Goal: Check status: Check status

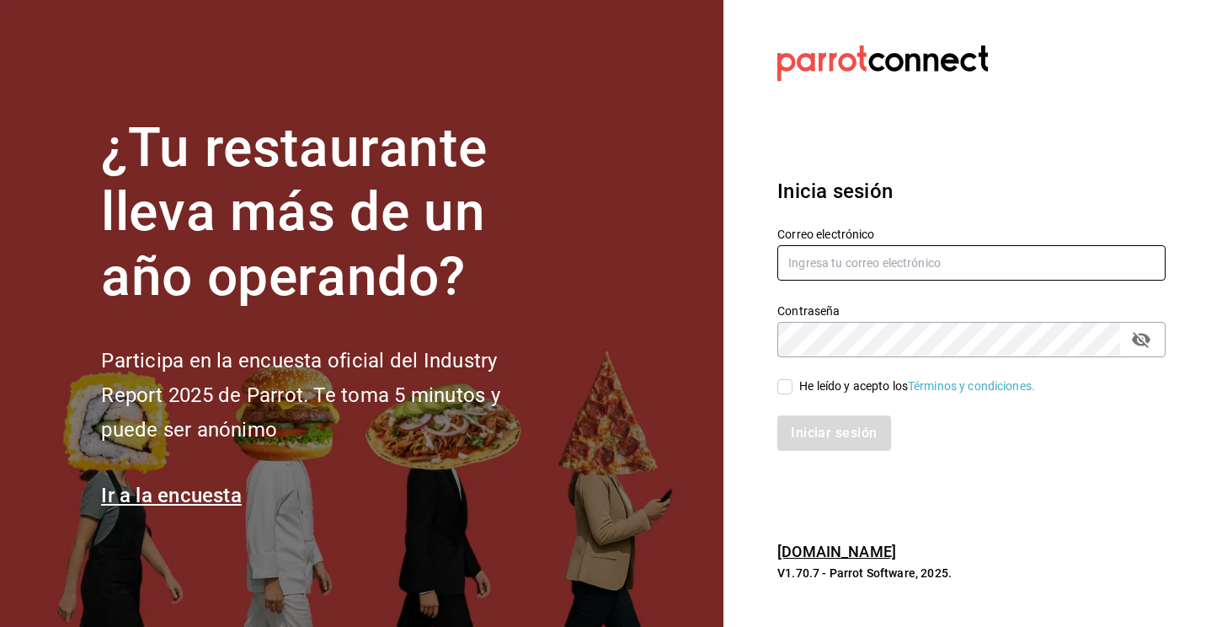
type input "rena.rea7@gmail.com"
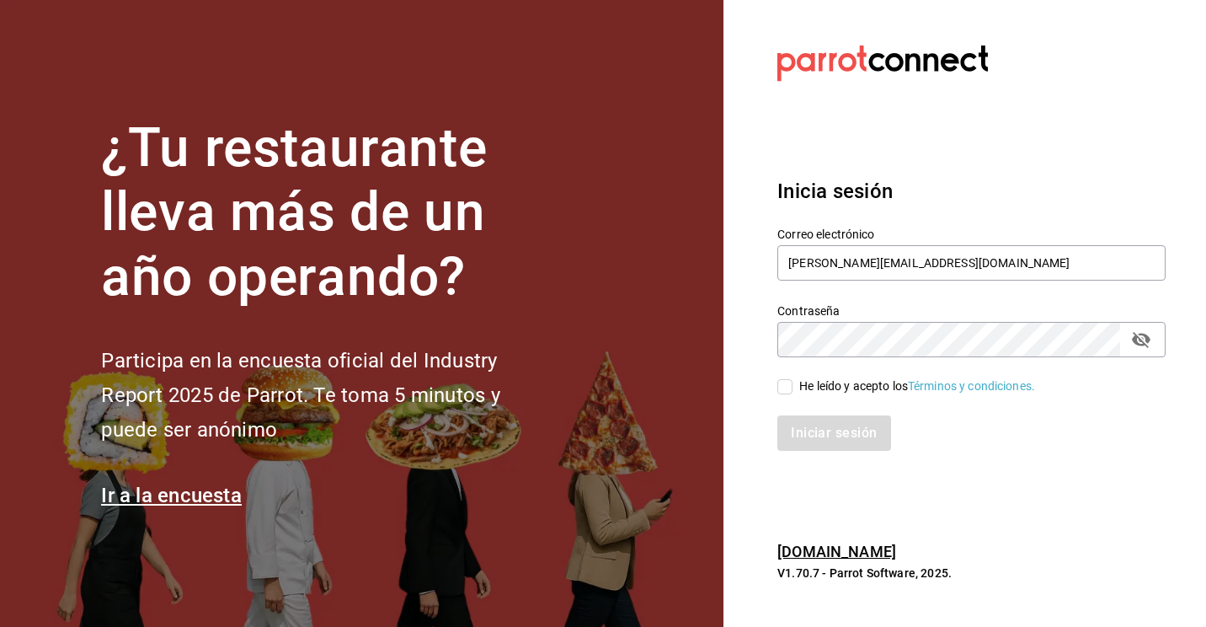
click at [790, 394] on label "He leído y acepto los Términos y condiciones." at bounding box center [907, 386] width 258 height 18
click at [790, 394] on input "He leído y acepto los Términos y condiciones." at bounding box center [785, 386] width 15 height 15
checkbox input "true"
click at [805, 434] on button "Iniciar sesión" at bounding box center [835, 432] width 115 height 35
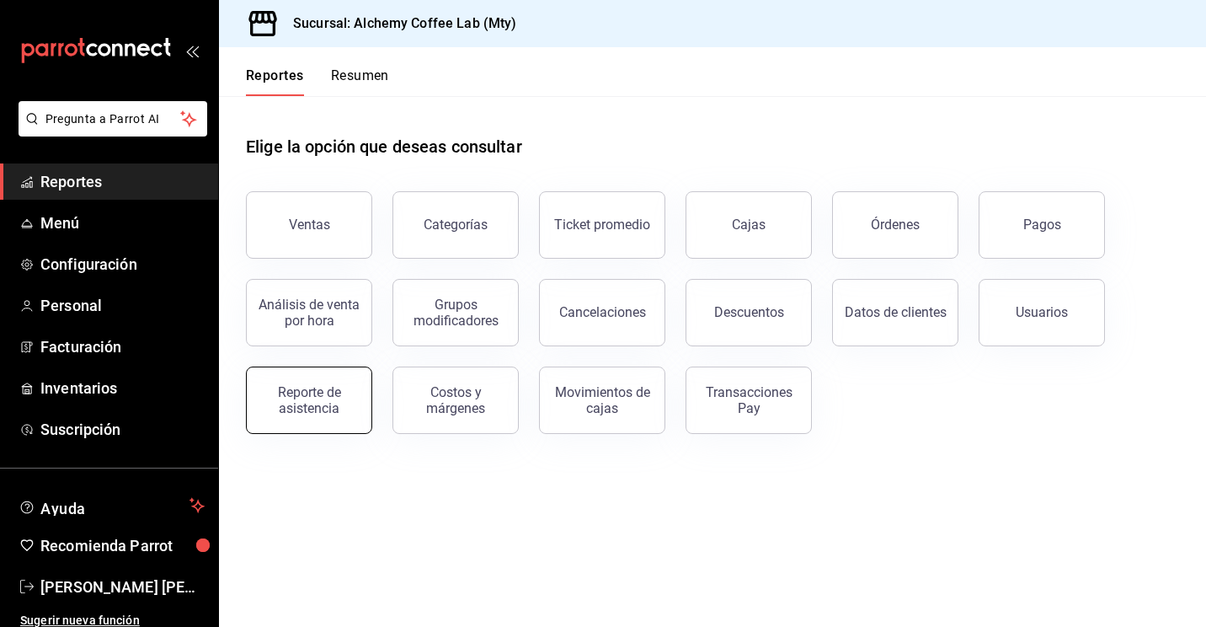
click at [313, 409] on div "Reporte de asistencia" at bounding box center [309, 400] width 104 height 32
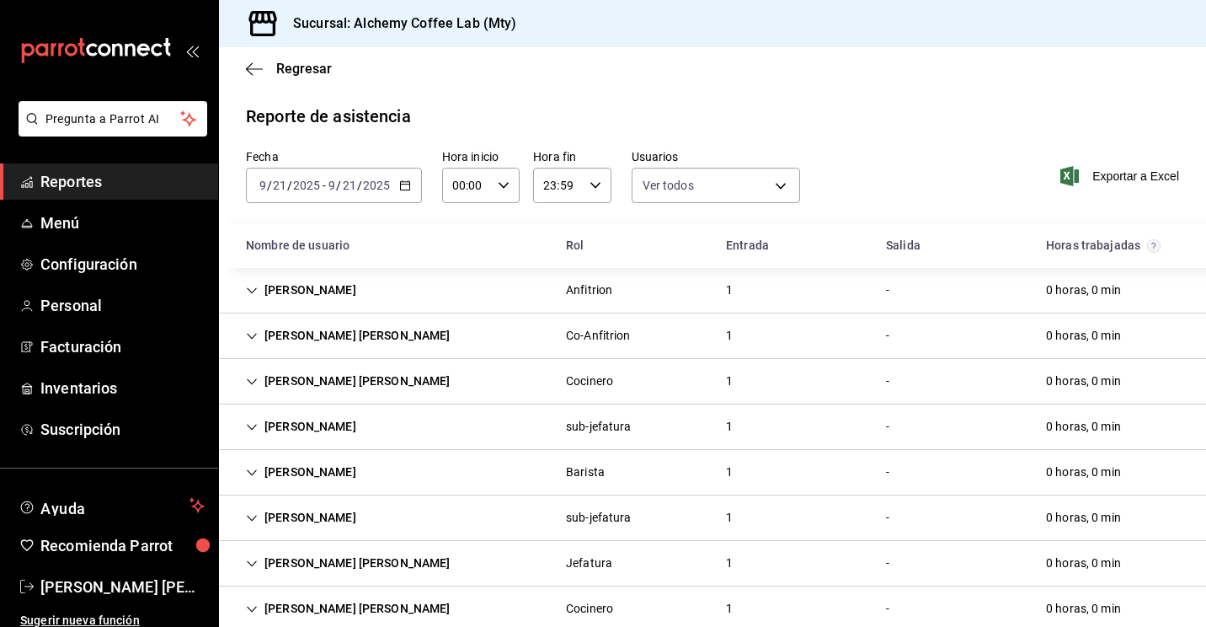
click at [252, 296] on icon "Cell" at bounding box center [252, 291] width 12 height 12
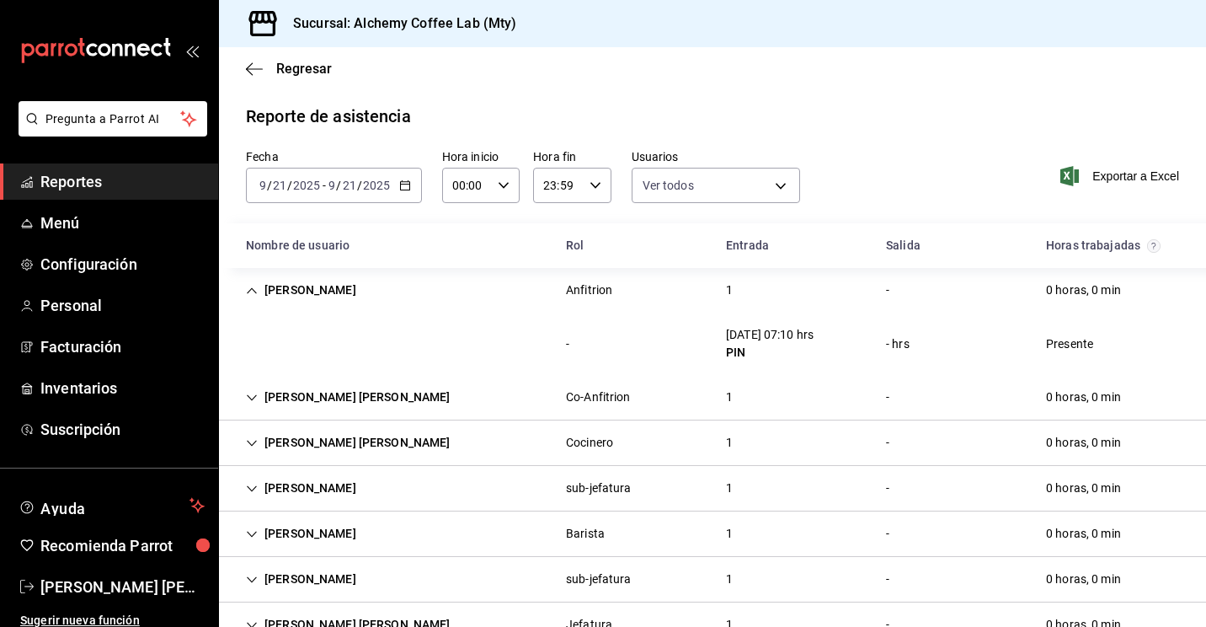
click at [252, 296] on icon "Cell" at bounding box center [252, 291] width 12 height 12
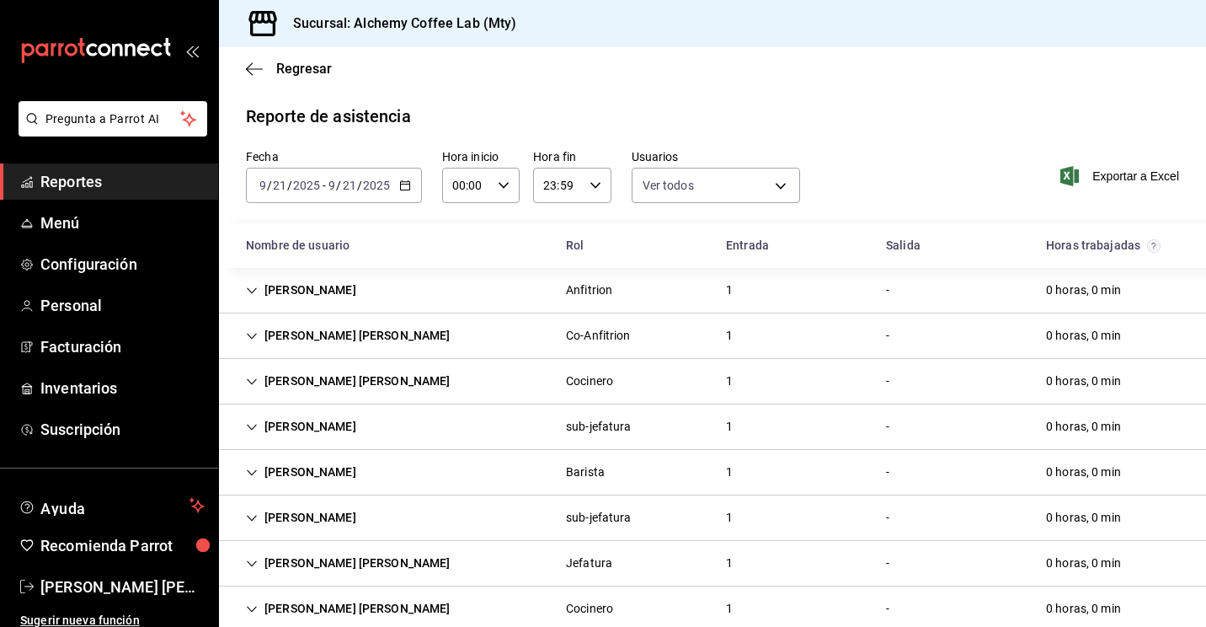
click at [251, 329] on div "[PERSON_NAME] [PERSON_NAME]" at bounding box center [349, 335] width 232 height 31
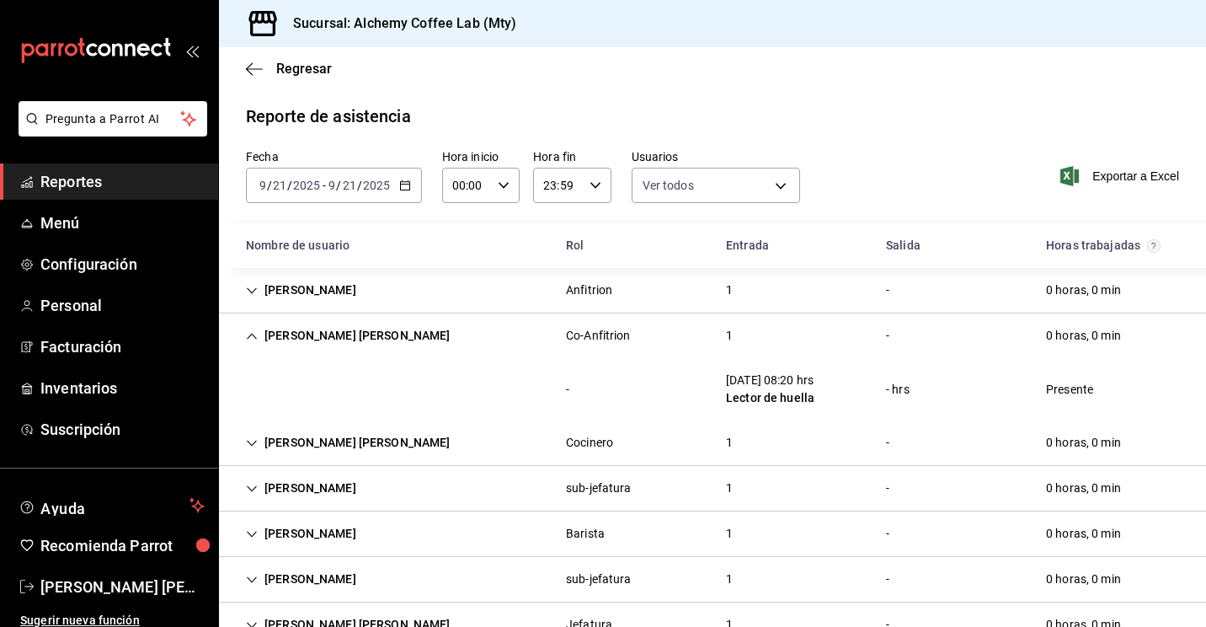
click at [251, 329] on div "[PERSON_NAME] [PERSON_NAME]" at bounding box center [349, 335] width 232 height 31
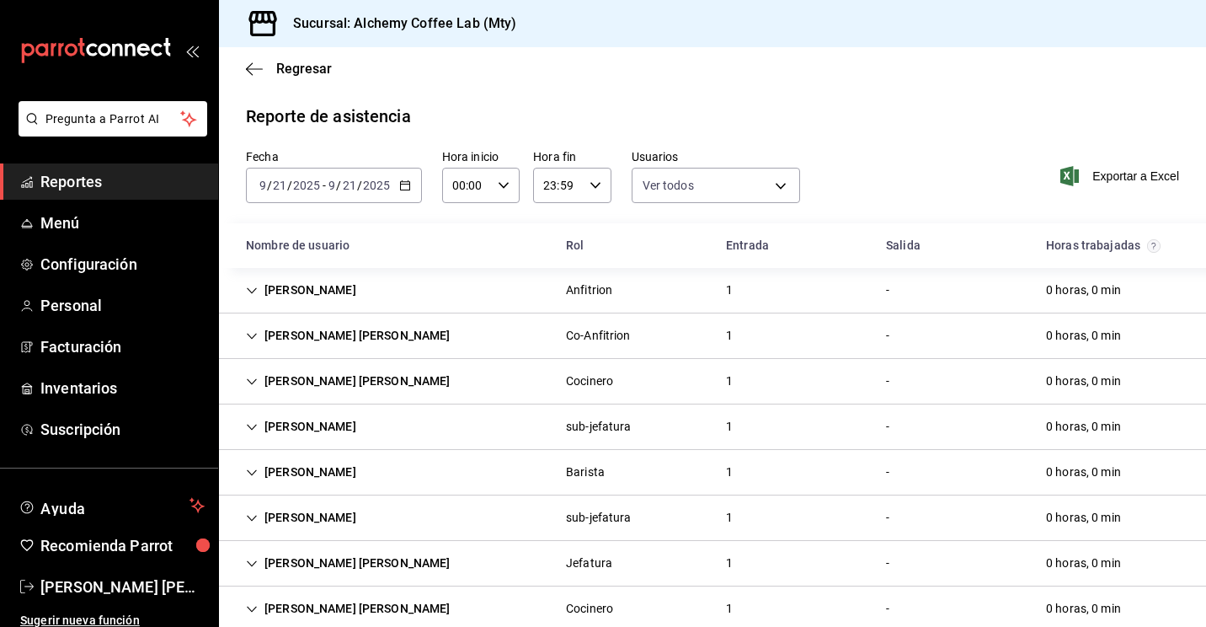
click at [242, 337] on div "[PERSON_NAME] [PERSON_NAME]" at bounding box center [349, 335] width 232 height 31
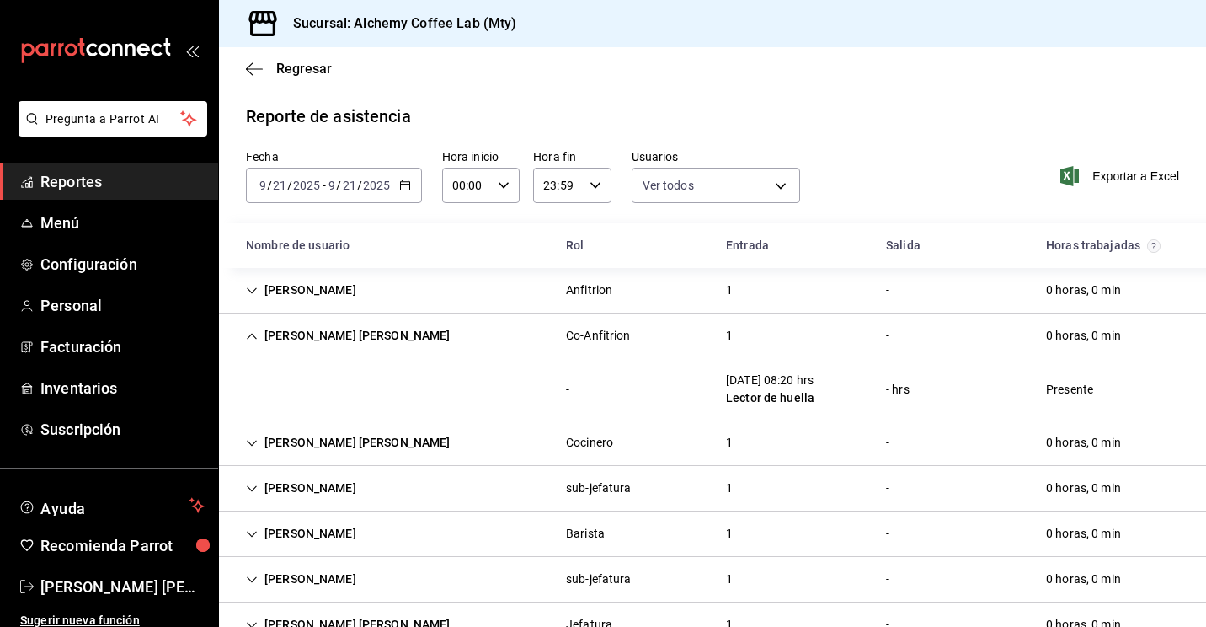
click at [242, 337] on div "[PERSON_NAME] [PERSON_NAME]" at bounding box center [349, 335] width 232 height 31
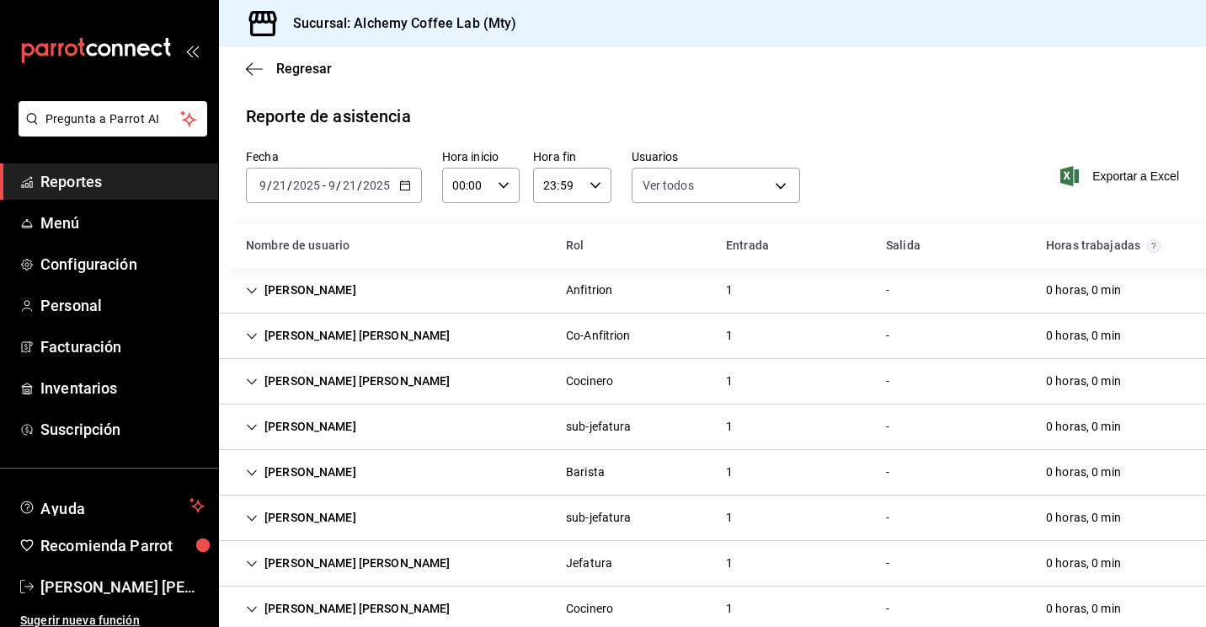
click at [257, 377] on icon "Cell" at bounding box center [252, 382] width 12 height 12
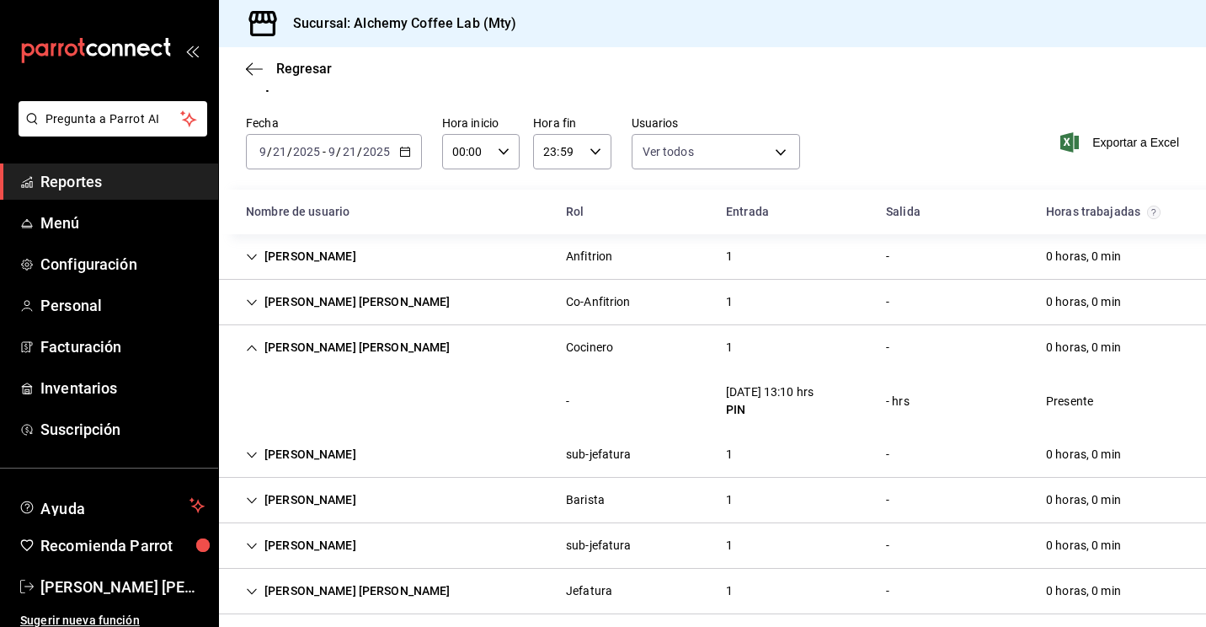
scroll to position [67, 0]
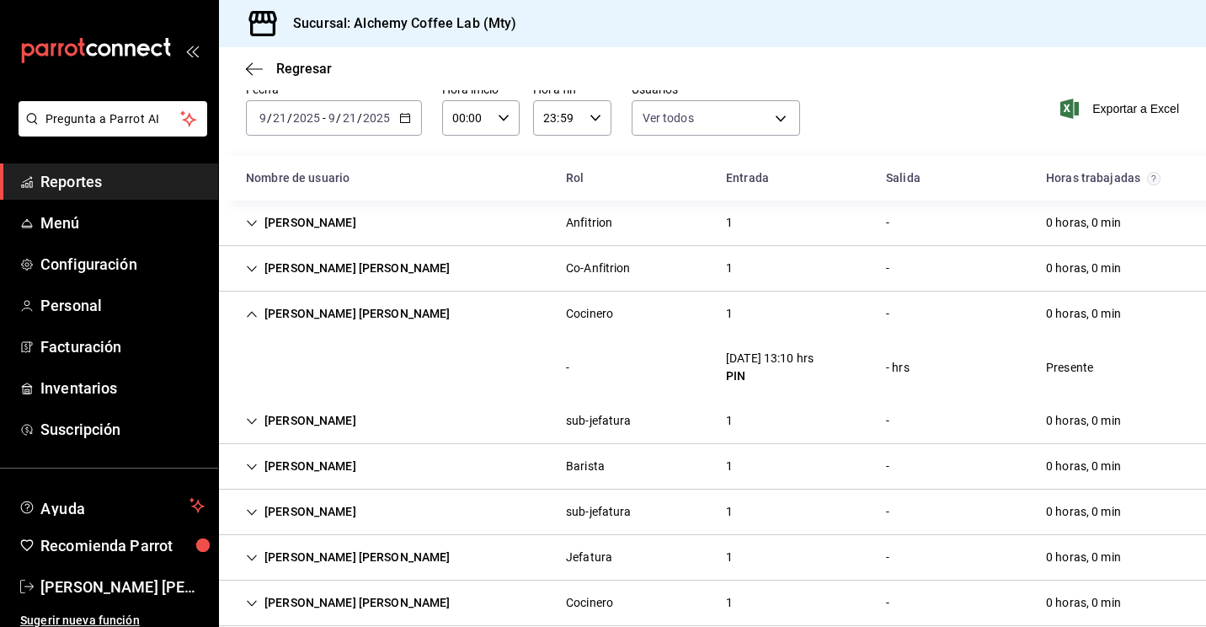
click at [409, 123] on icon "button" at bounding box center [405, 118] width 12 height 12
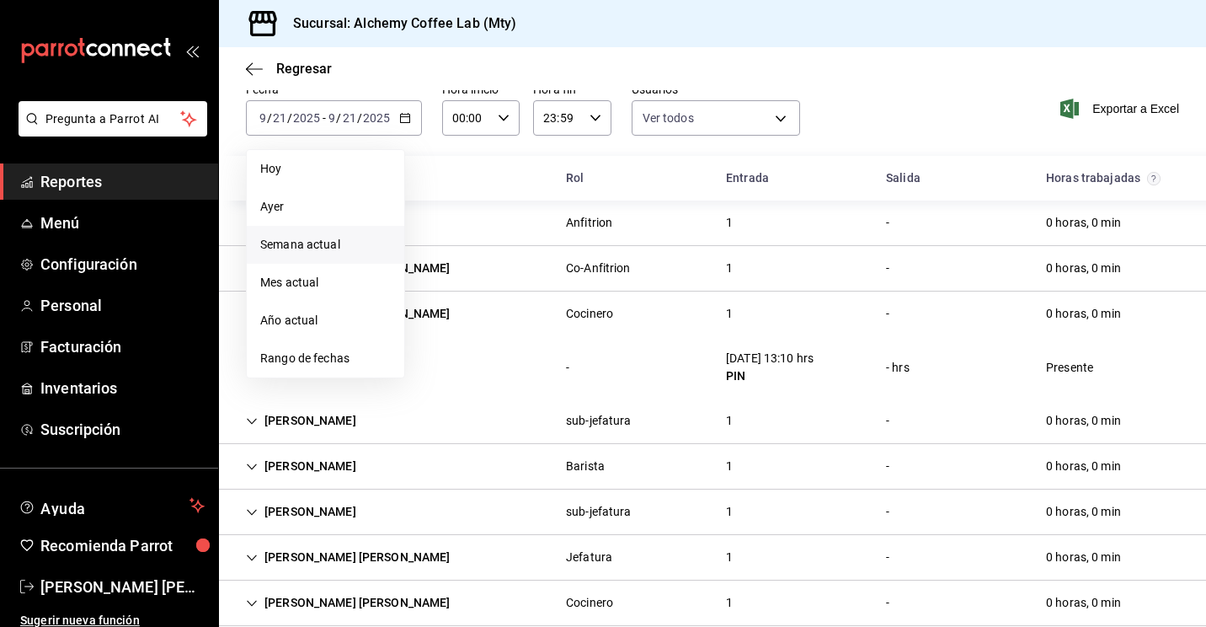
click at [307, 243] on span "Semana actual" at bounding box center [325, 245] width 131 height 18
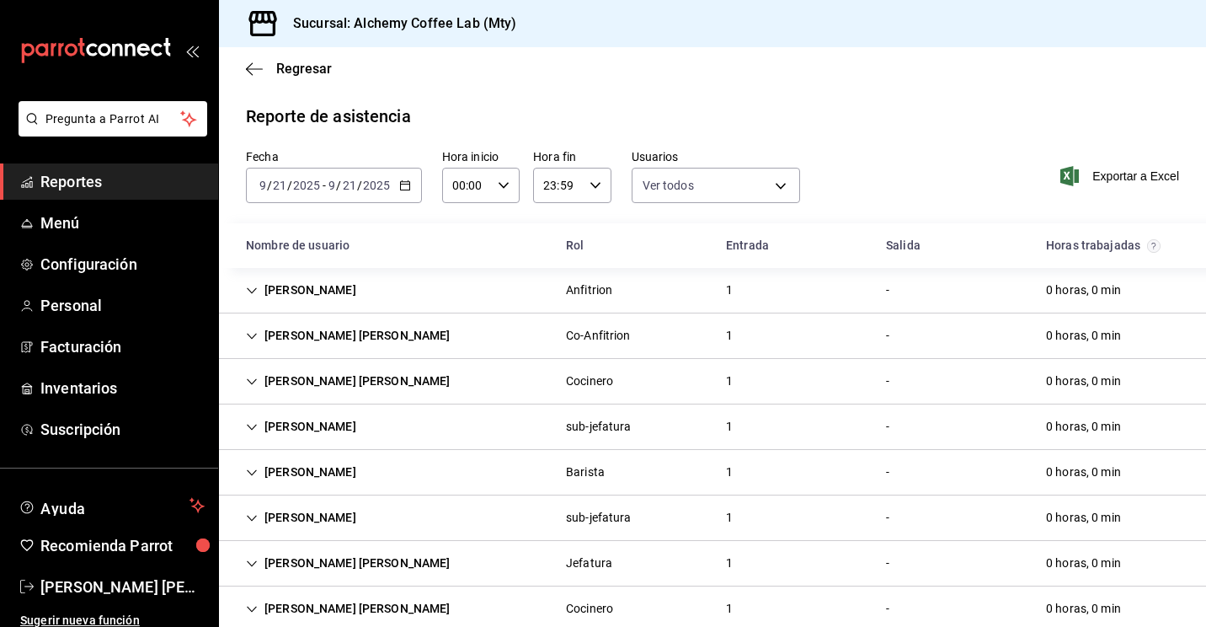
click at [408, 181] on \(Stroke\) "button" at bounding box center [408, 180] width 1 height 1
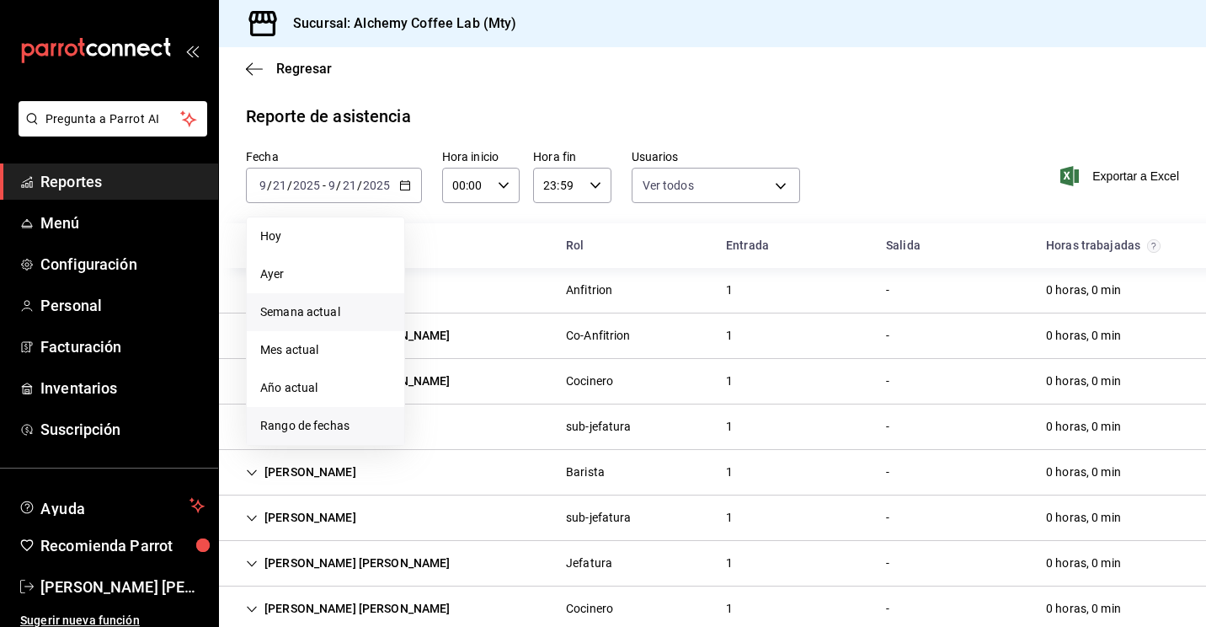
click at [314, 415] on li "Rango de fechas" at bounding box center [326, 426] width 158 height 38
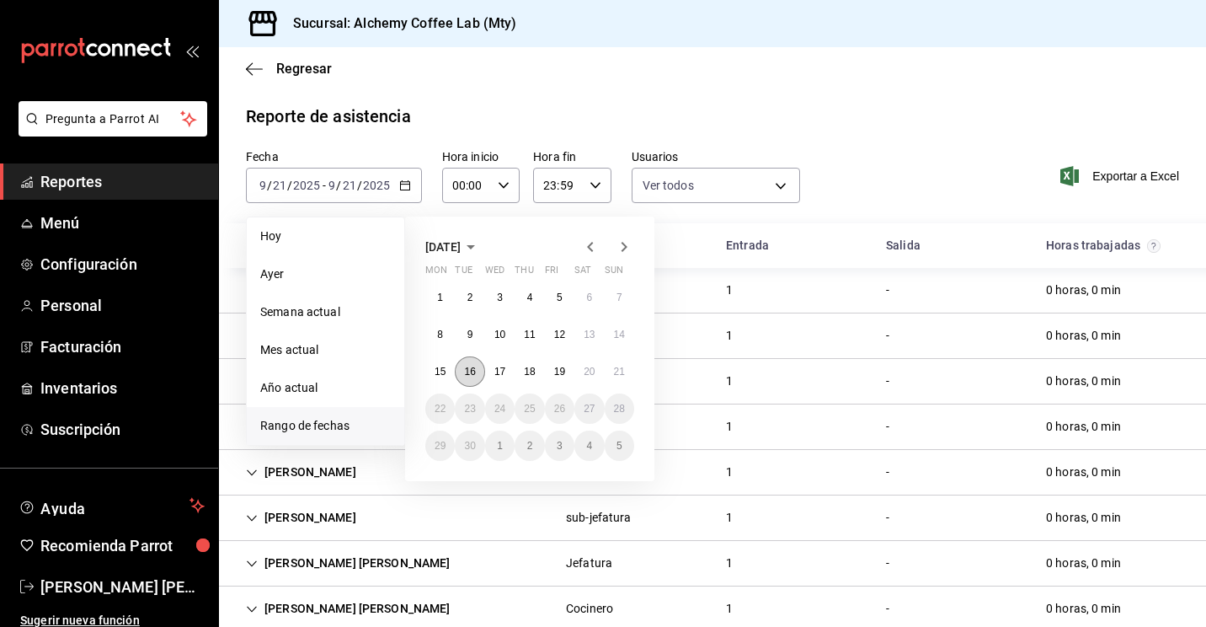
click at [465, 375] on abbr "16" at bounding box center [469, 372] width 11 height 12
click at [610, 379] on button "21" at bounding box center [619, 371] width 29 height 30
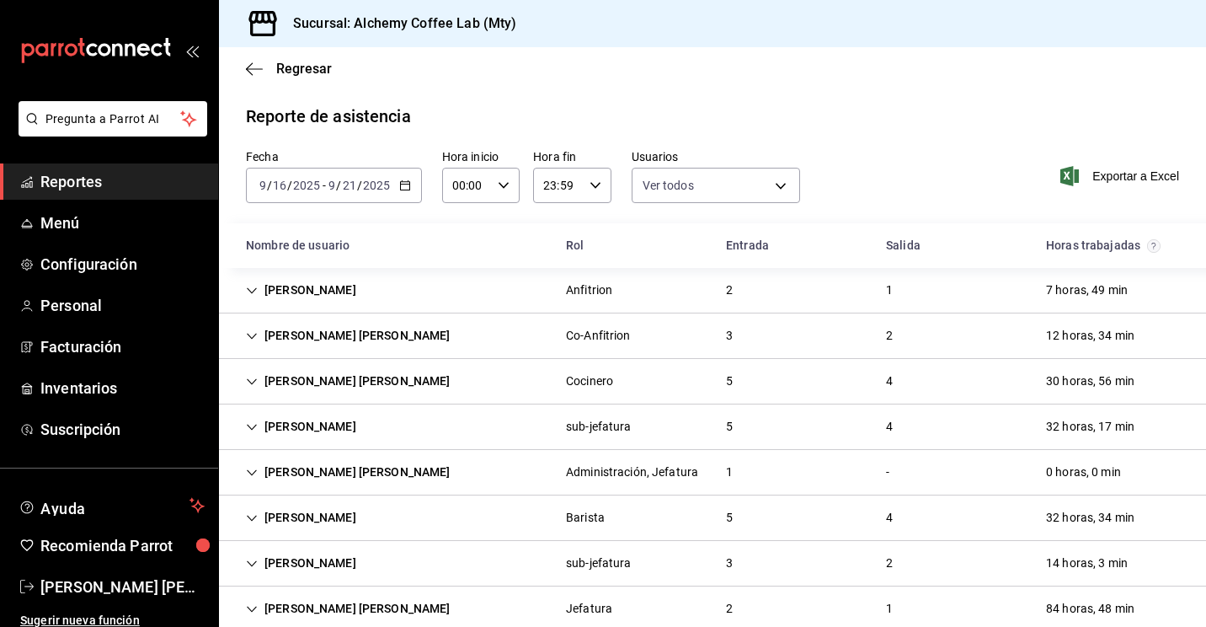
click at [276, 338] on div "[PERSON_NAME] [PERSON_NAME]" at bounding box center [349, 335] width 232 height 31
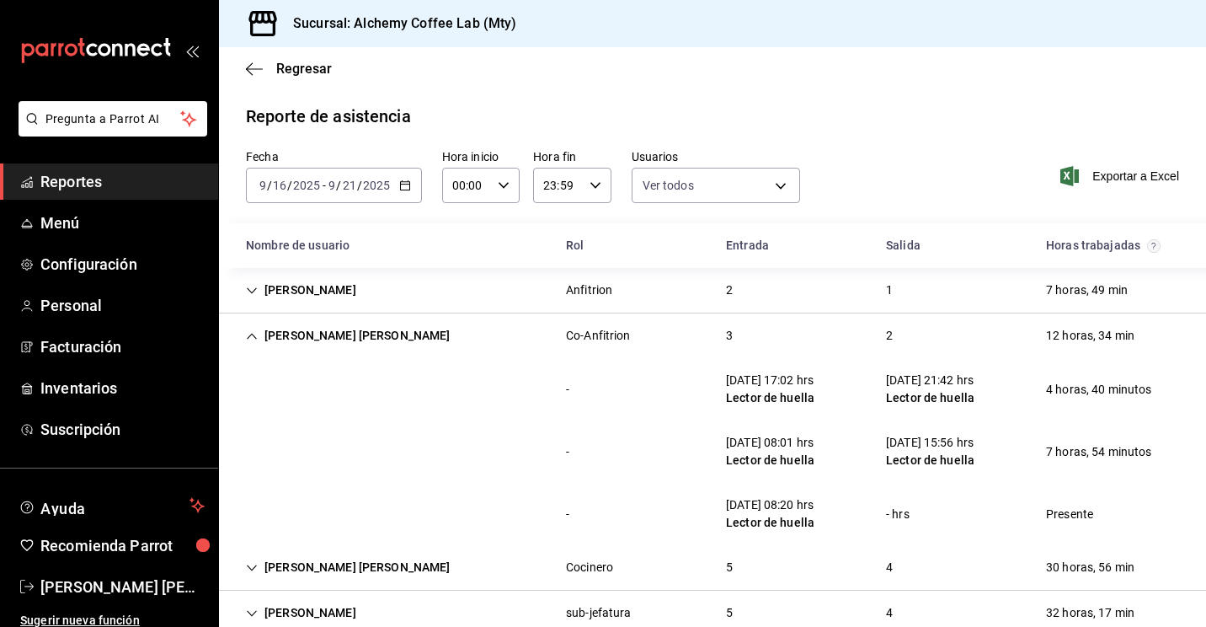
click at [809, 383] on div "[DATE] 17:02 hrs" at bounding box center [770, 381] width 88 height 18
click at [268, 332] on div "[PERSON_NAME] [PERSON_NAME]" at bounding box center [349, 335] width 232 height 31
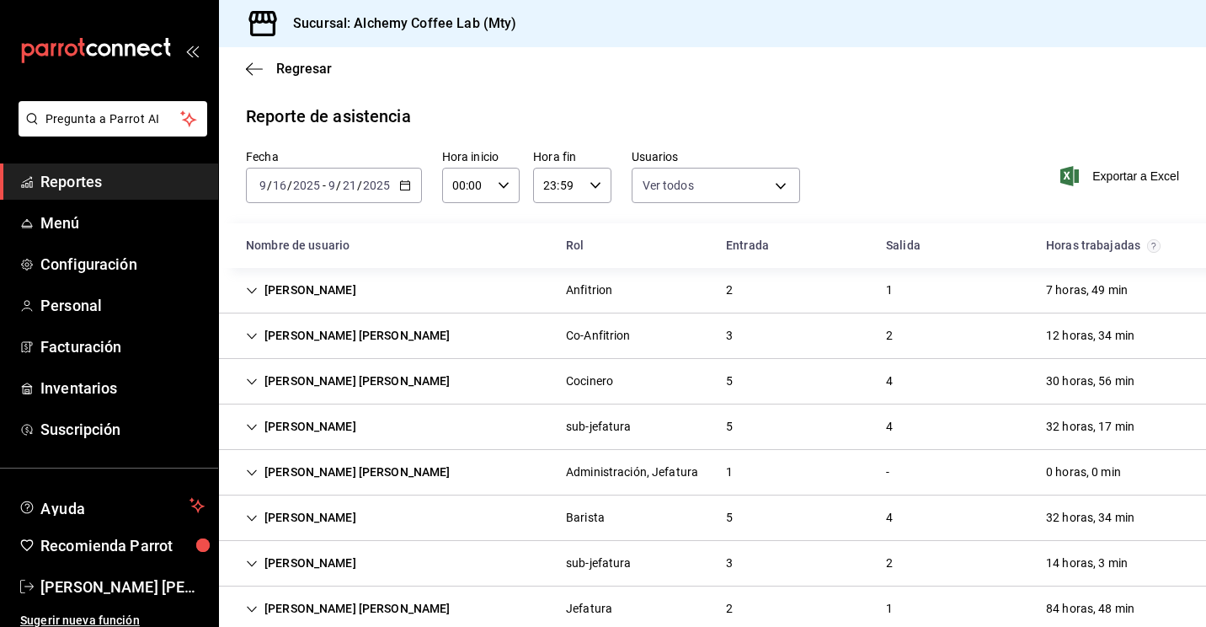
click at [262, 385] on div "[PERSON_NAME] [PERSON_NAME]" at bounding box center [349, 381] width 232 height 31
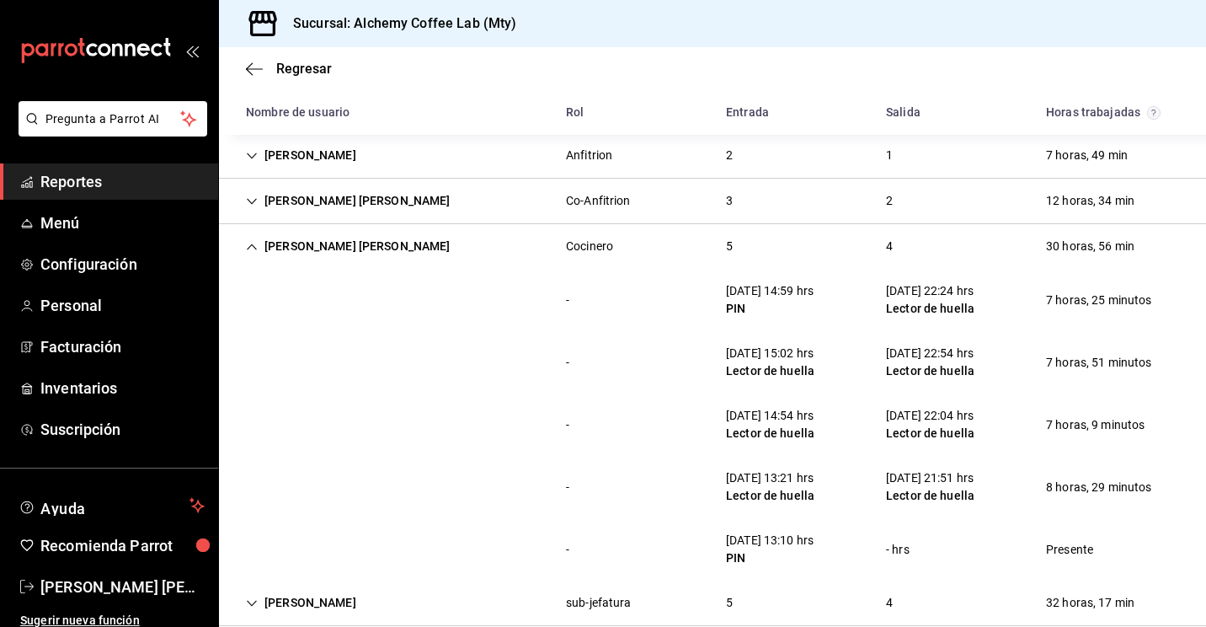
scroll to position [168, 0]
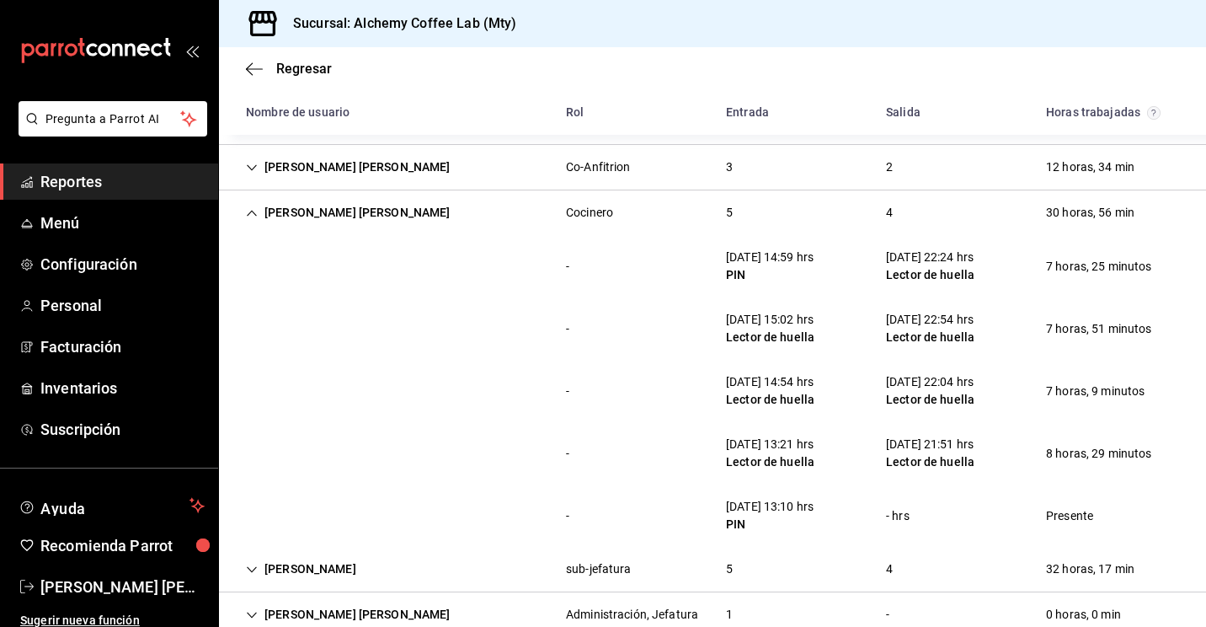
click at [254, 217] on icon "Cell" at bounding box center [252, 213] width 12 height 12
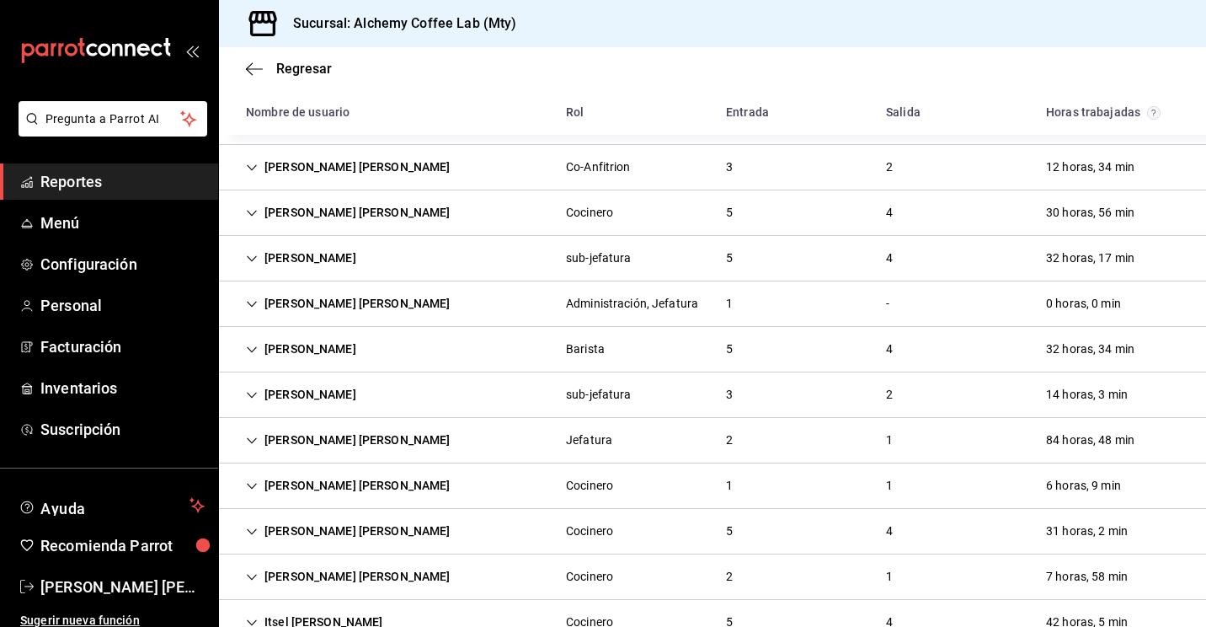
click at [254, 481] on icon "Cell" at bounding box center [252, 486] width 12 height 12
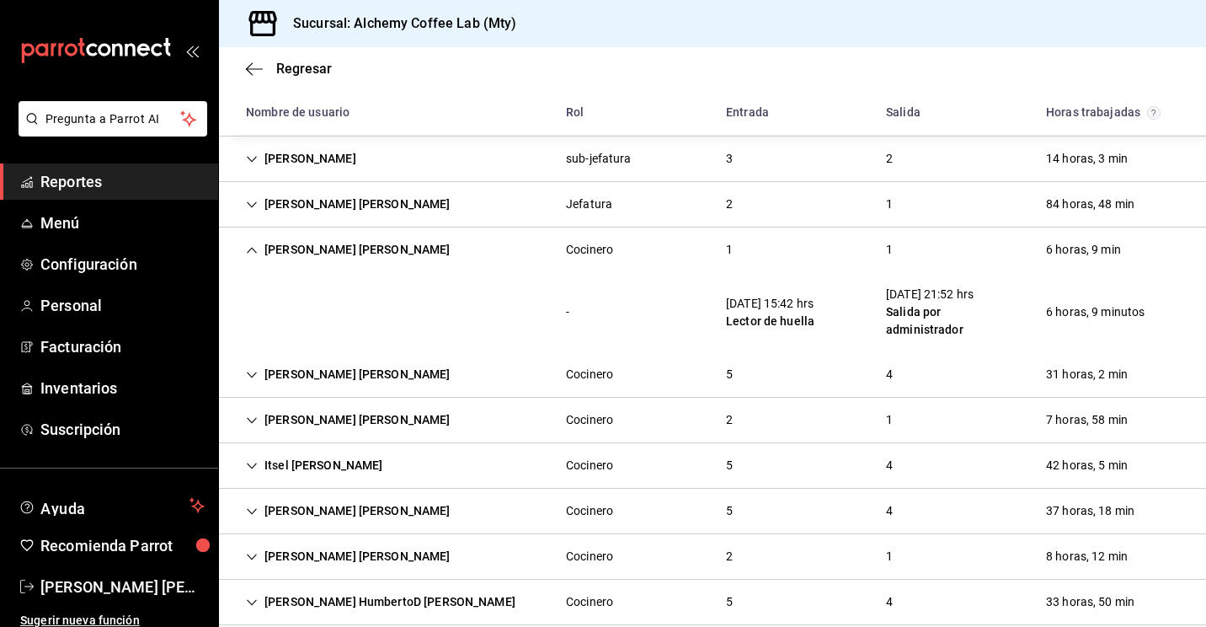
scroll to position [438, 0]
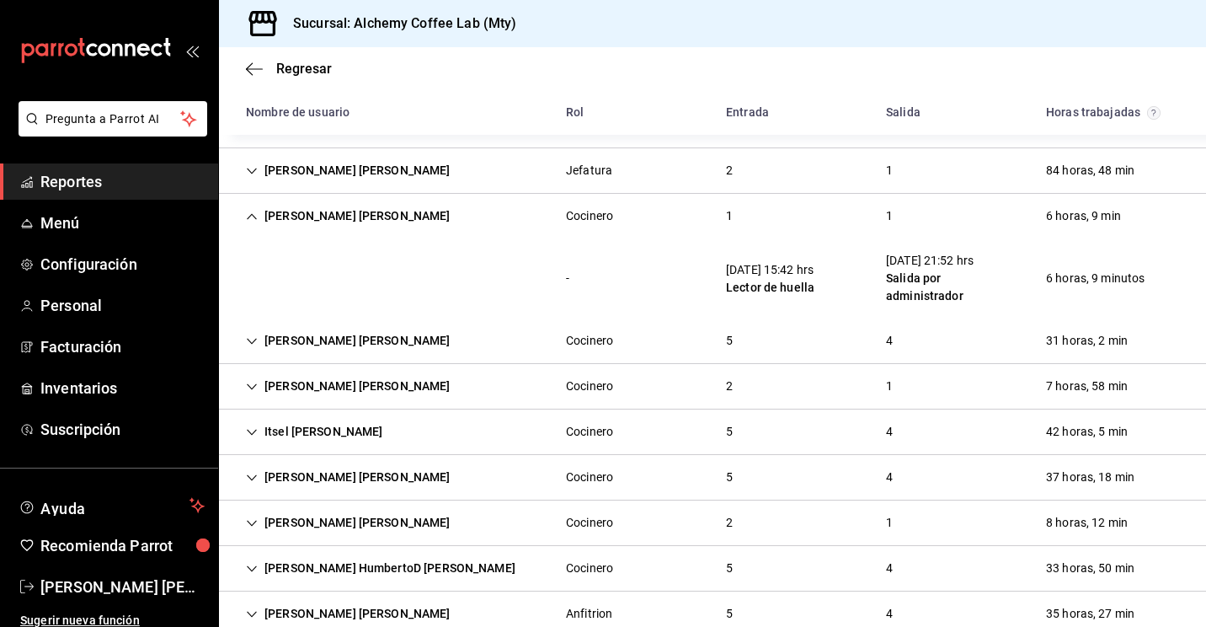
click at [262, 215] on div "[PERSON_NAME] [PERSON_NAME]" at bounding box center [349, 216] width 232 height 31
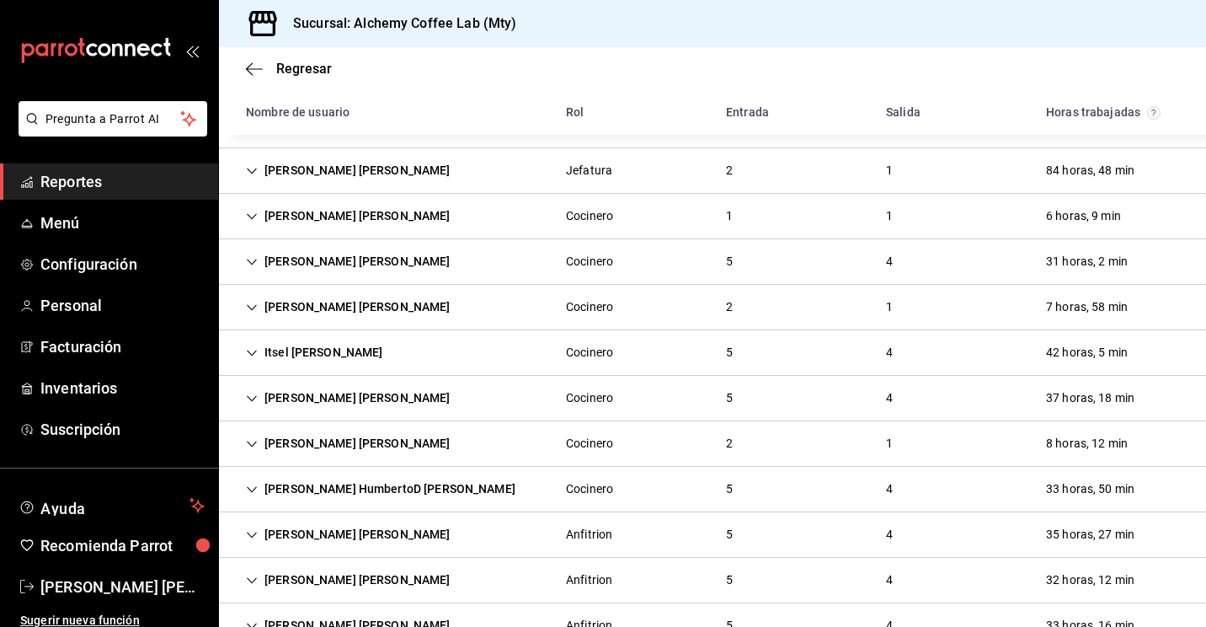
click at [242, 265] on div "[PERSON_NAME] [PERSON_NAME]" at bounding box center [349, 261] width 232 height 31
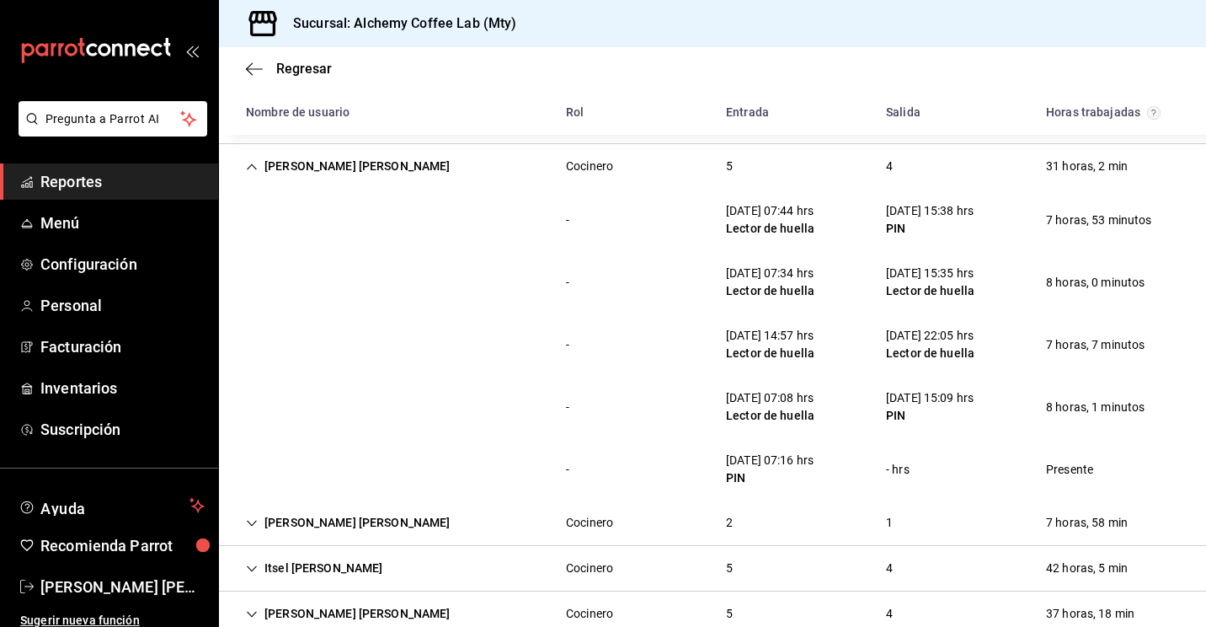
scroll to position [539, 0]
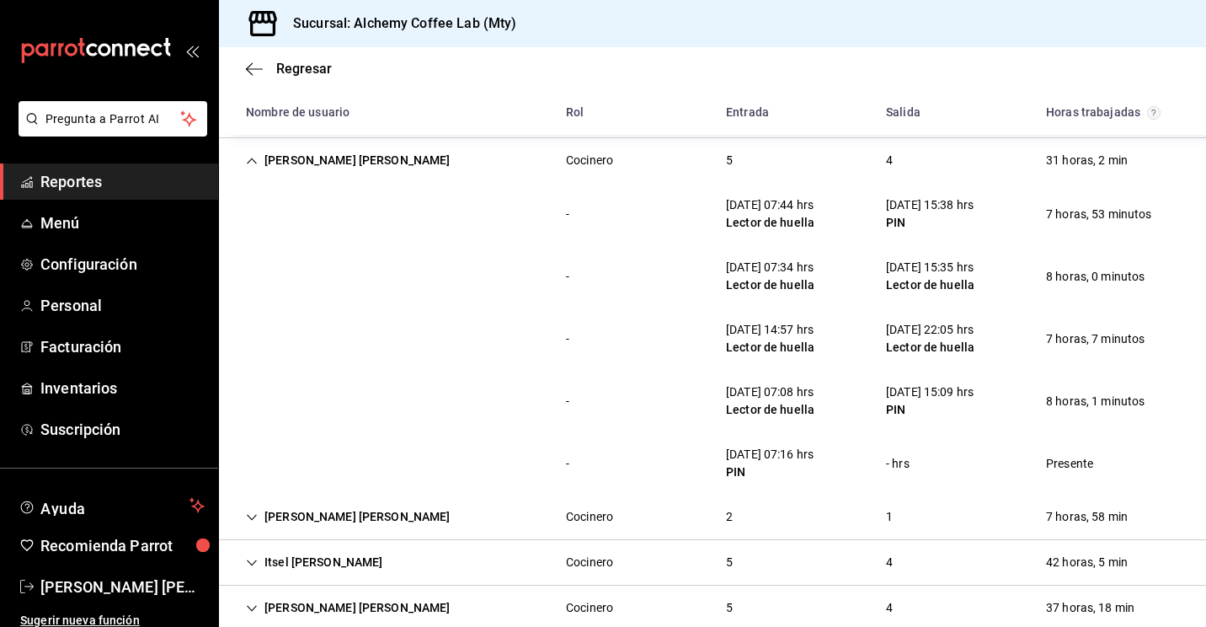
click at [248, 161] on icon "Cell" at bounding box center [252, 161] width 12 height 12
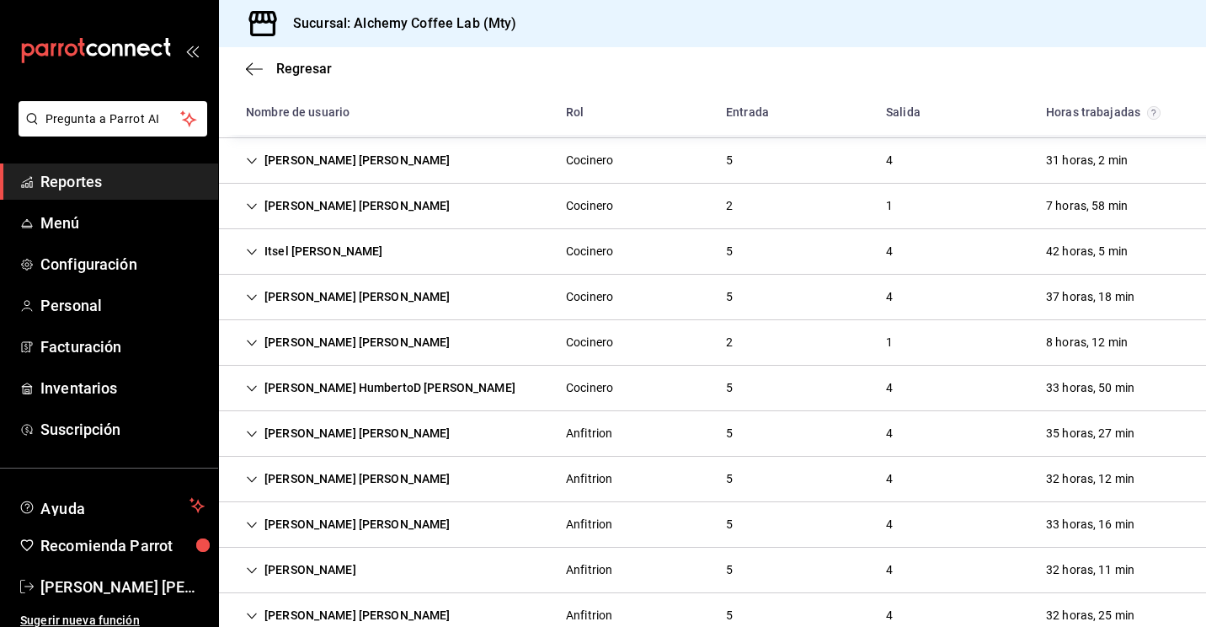
click at [247, 203] on icon "Cell" at bounding box center [252, 207] width 12 height 12
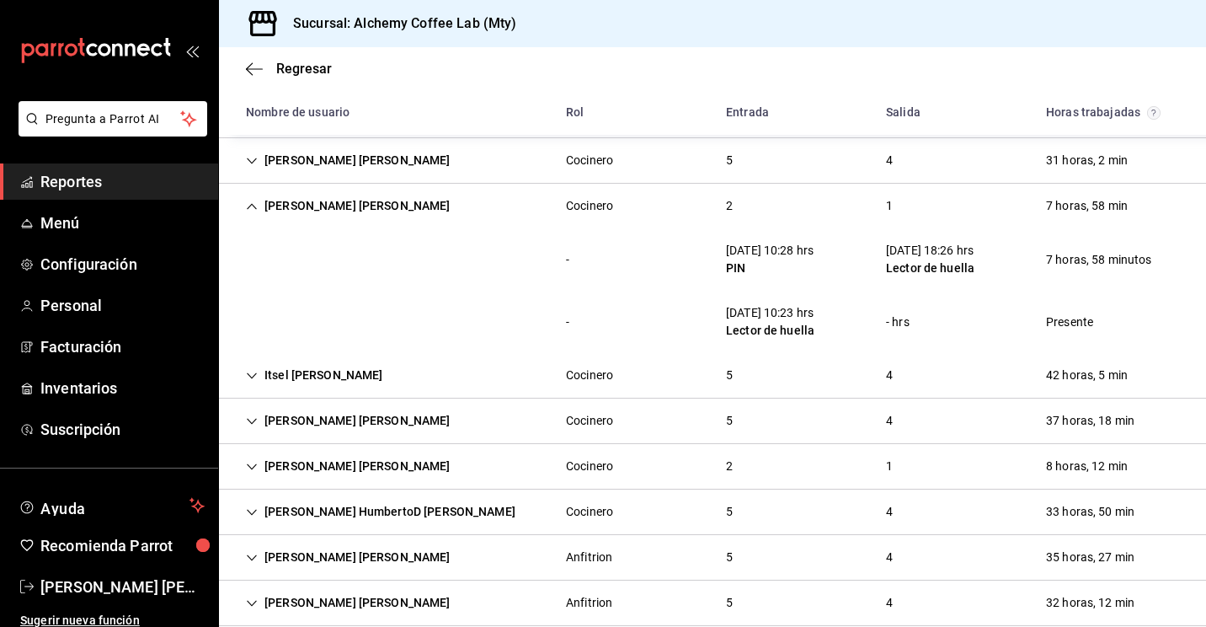
click at [247, 203] on icon "Cell" at bounding box center [252, 207] width 12 height 12
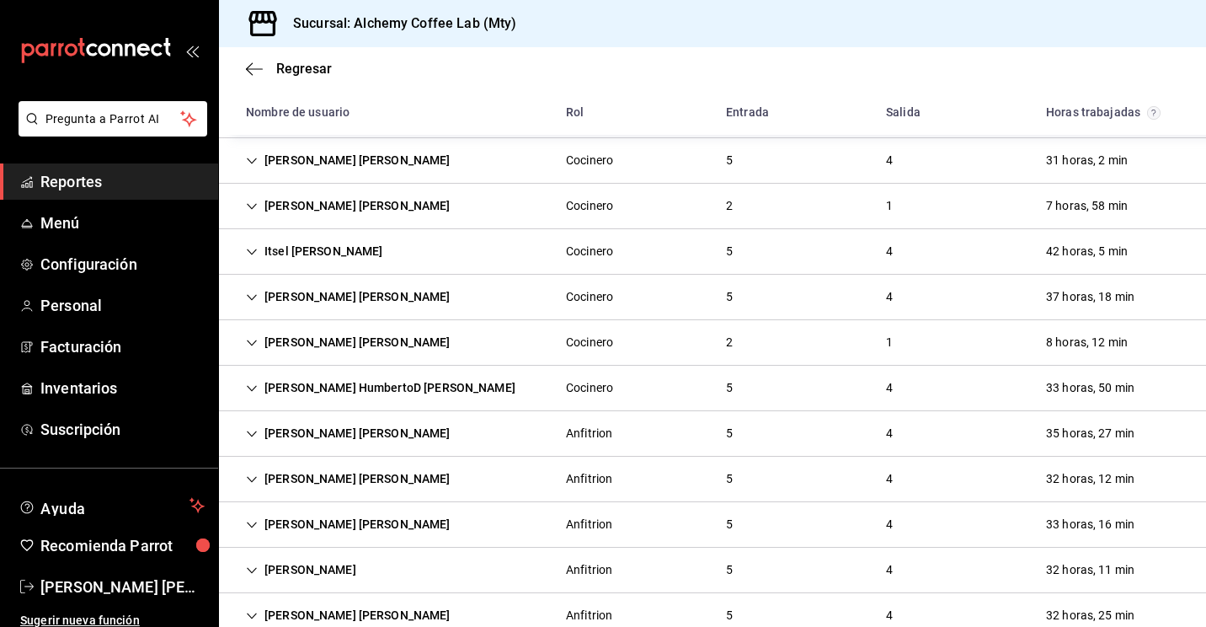
click at [253, 290] on div "[PERSON_NAME] [PERSON_NAME]" at bounding box center [349, 296] width 232 height 31
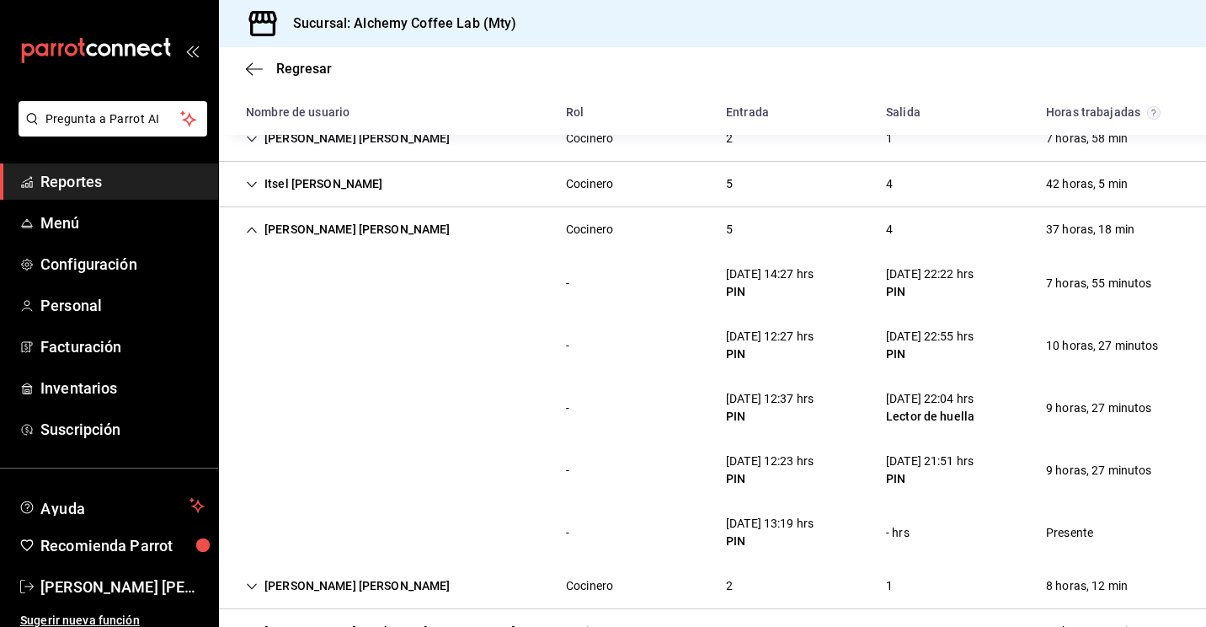
scroll to position [640, 0]
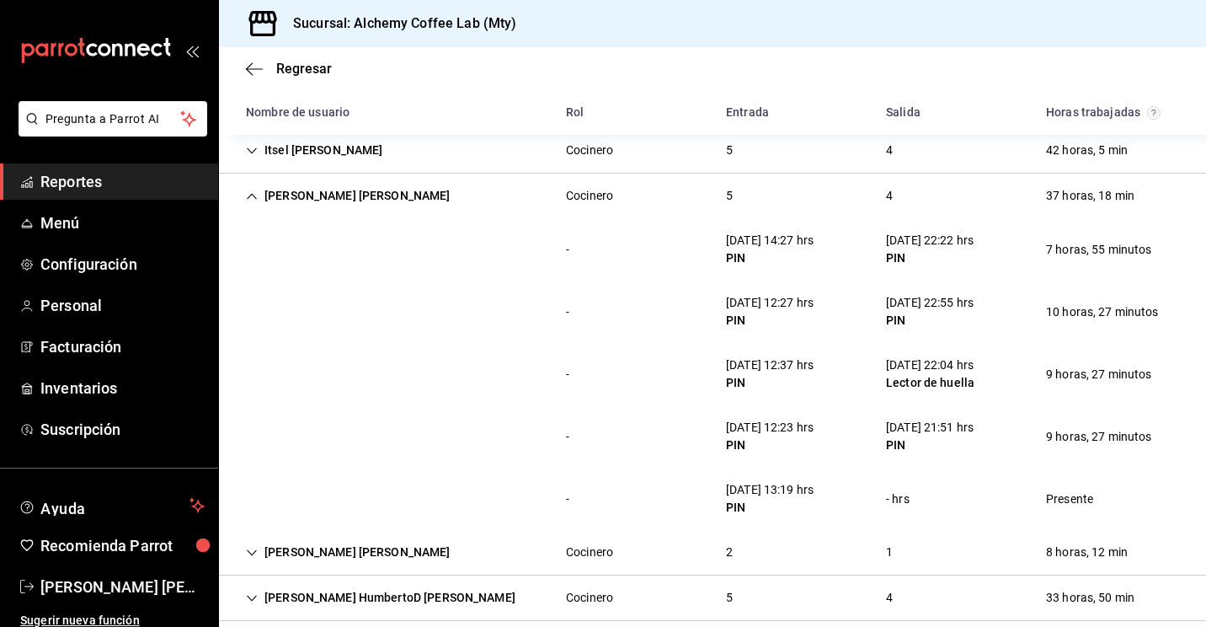
click at [246, 186] on div "[PERSON_NAME] [PERSON_NAME]" at bounding box center [349, 195] width 232 height 31
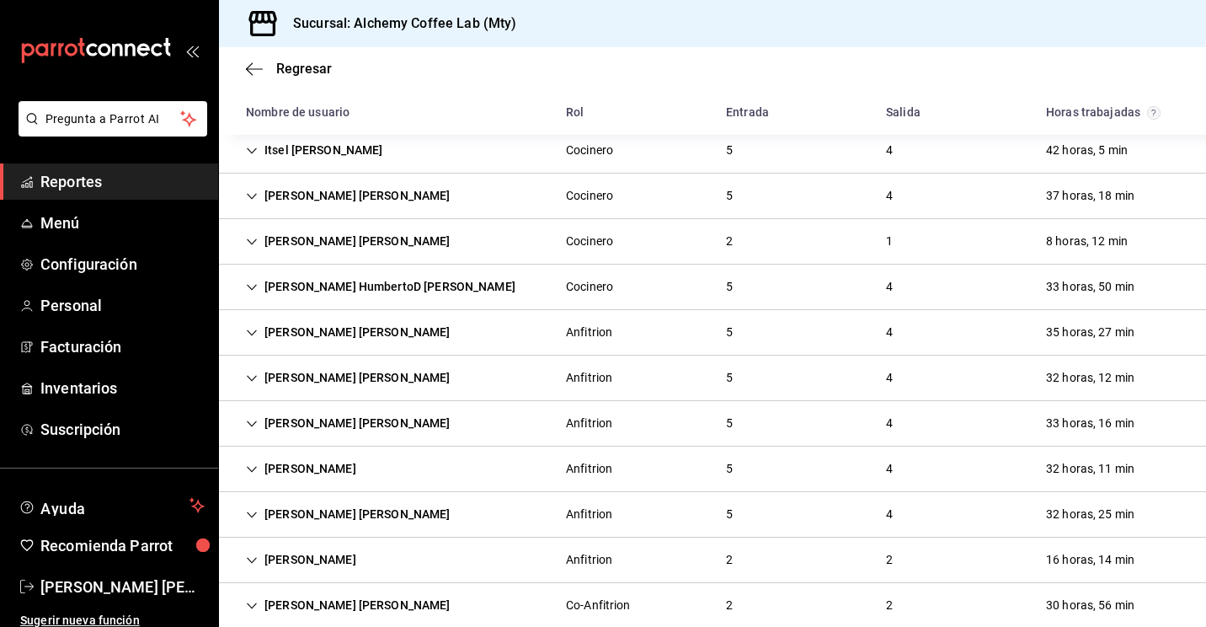
click at [248, 243] on icon "Cell" at bounding box center [252, 242] width 12 height 12
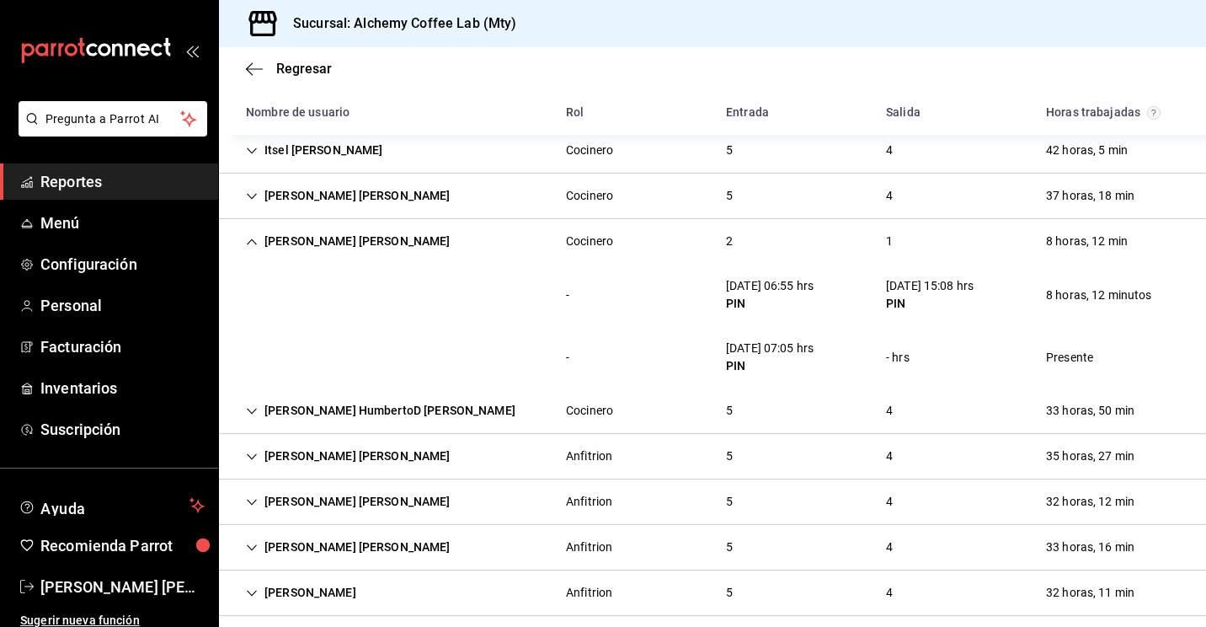
click at [248, 243] on icon "Cell" at bounding box center [252, 241] width 10 height 6
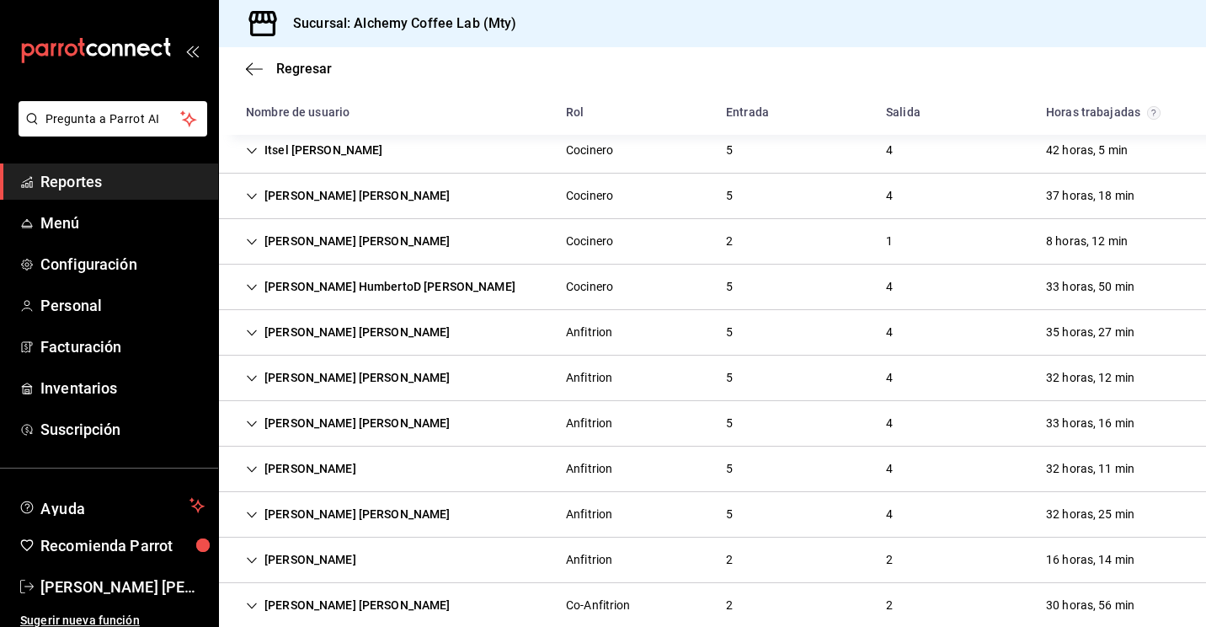
click at [249, 279] on div "[PERSON_NAME] HumbertoD [PERSON_NAME]" at bounding box center [381, 286] width 297 height 31
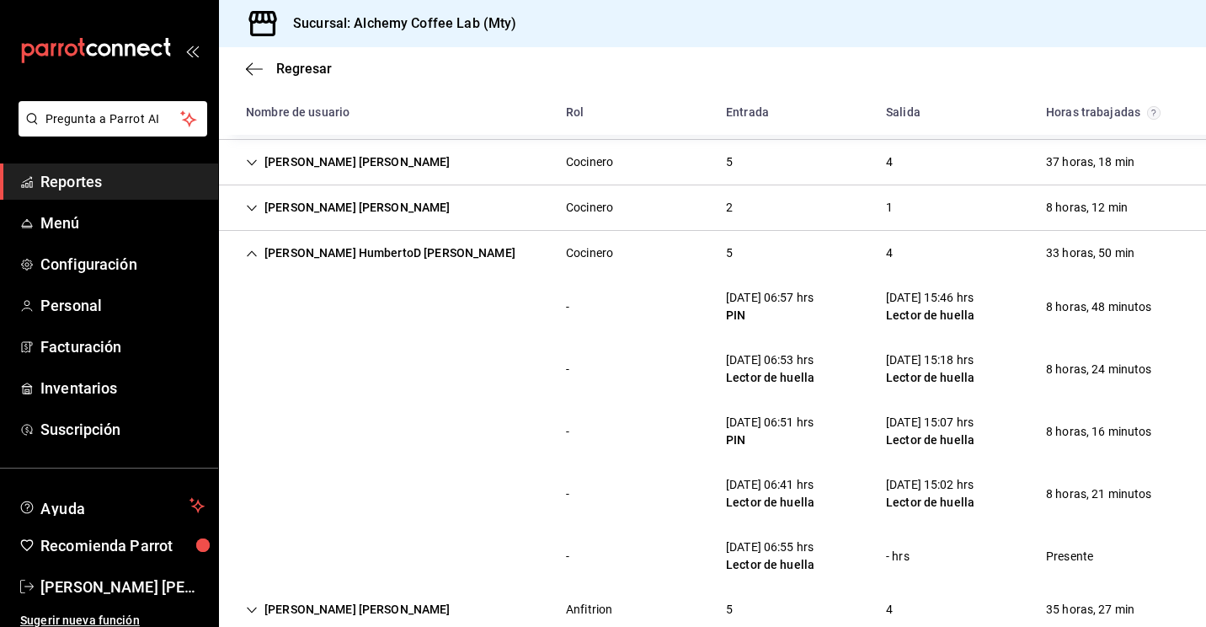
scroll to position [708, 0]
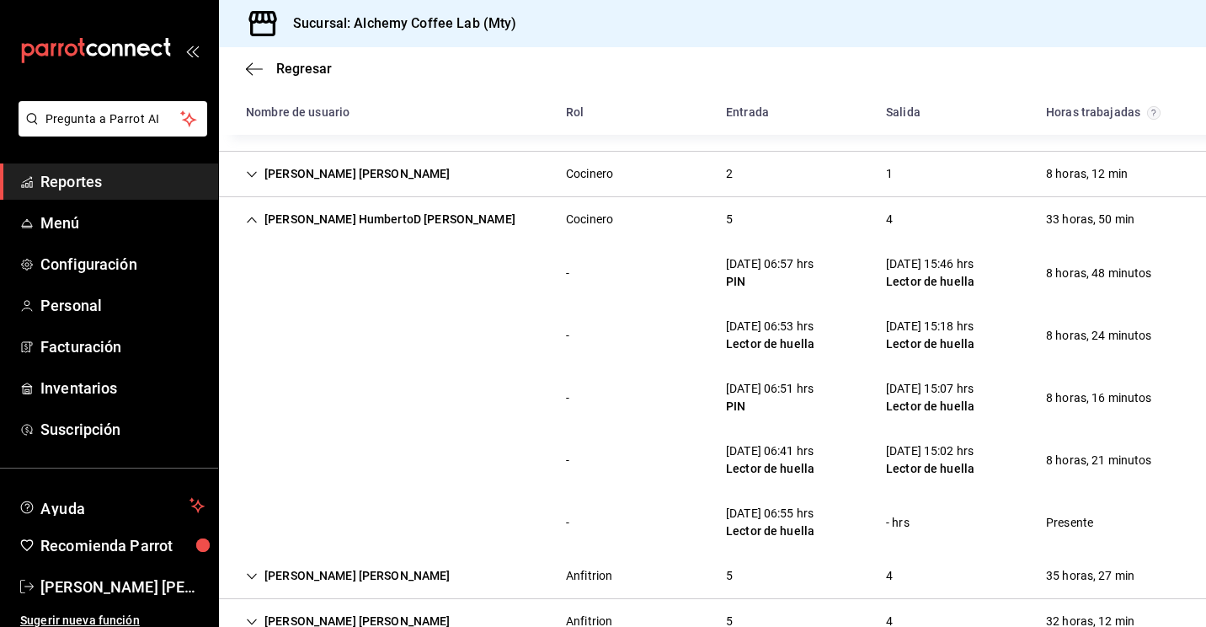
click at [252, 222] on icon "Cell" at bounding box center [252, 220] width 12 height 12
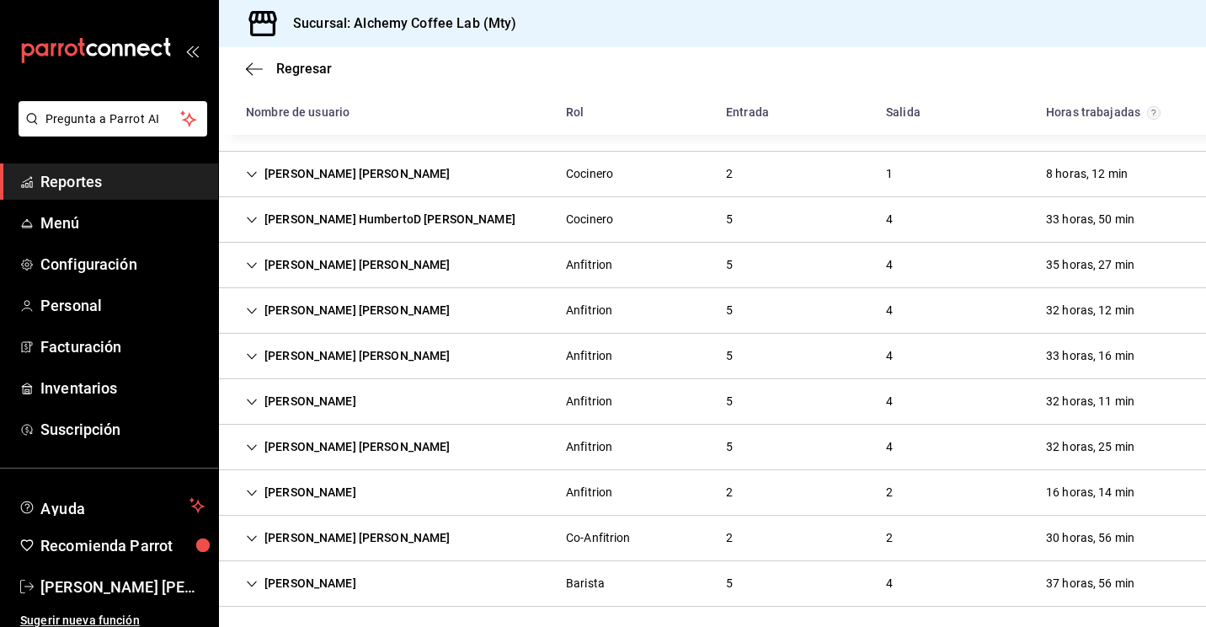
click at [255, 256] on div "[PERSON_NAME] [PERSON_NAME]" at bounding box center [349, 264] width 232 height 31
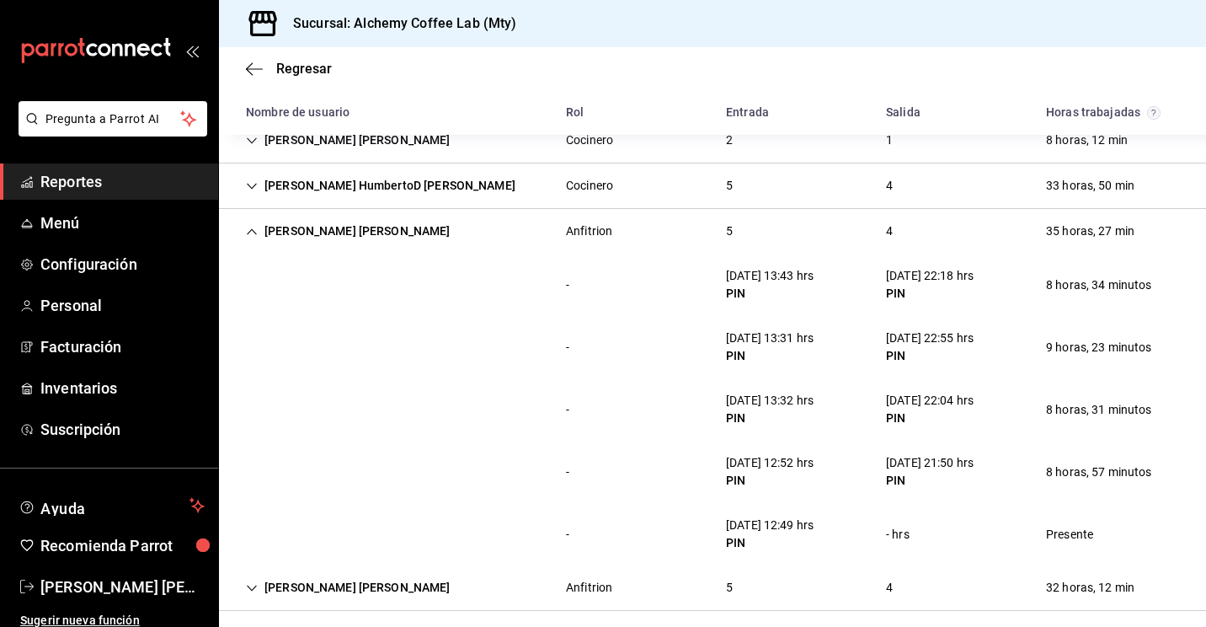
scroll to position [775, 0]
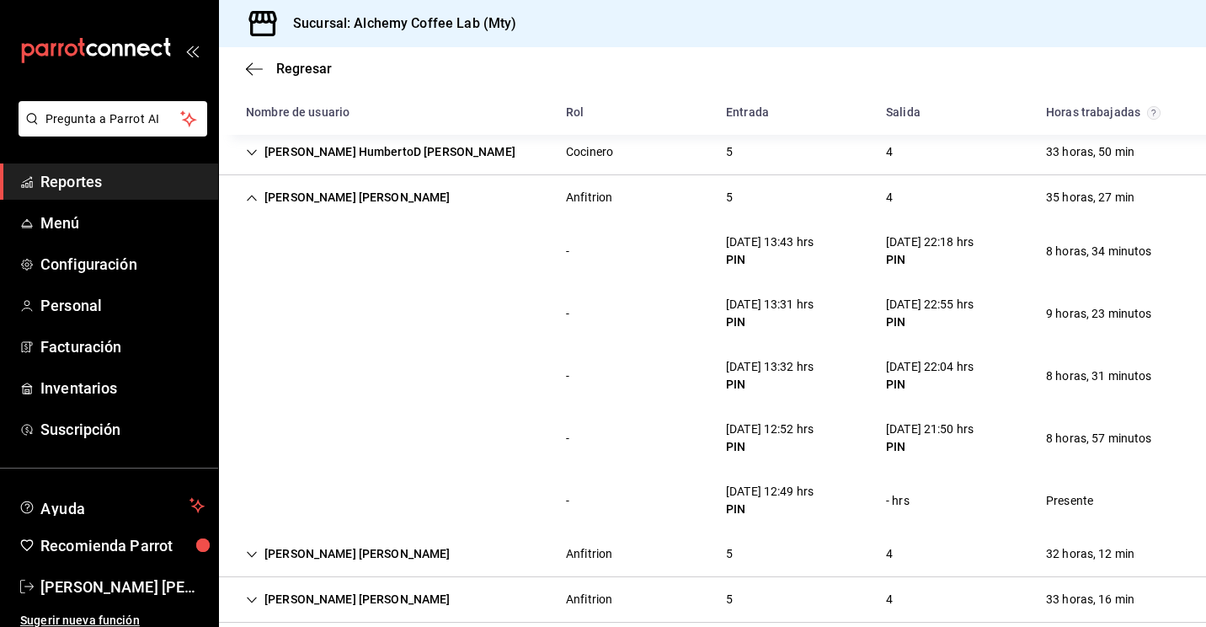
click at [254, 197] on icon "Cell" at bounding box center [252, 198] width 10 height 6
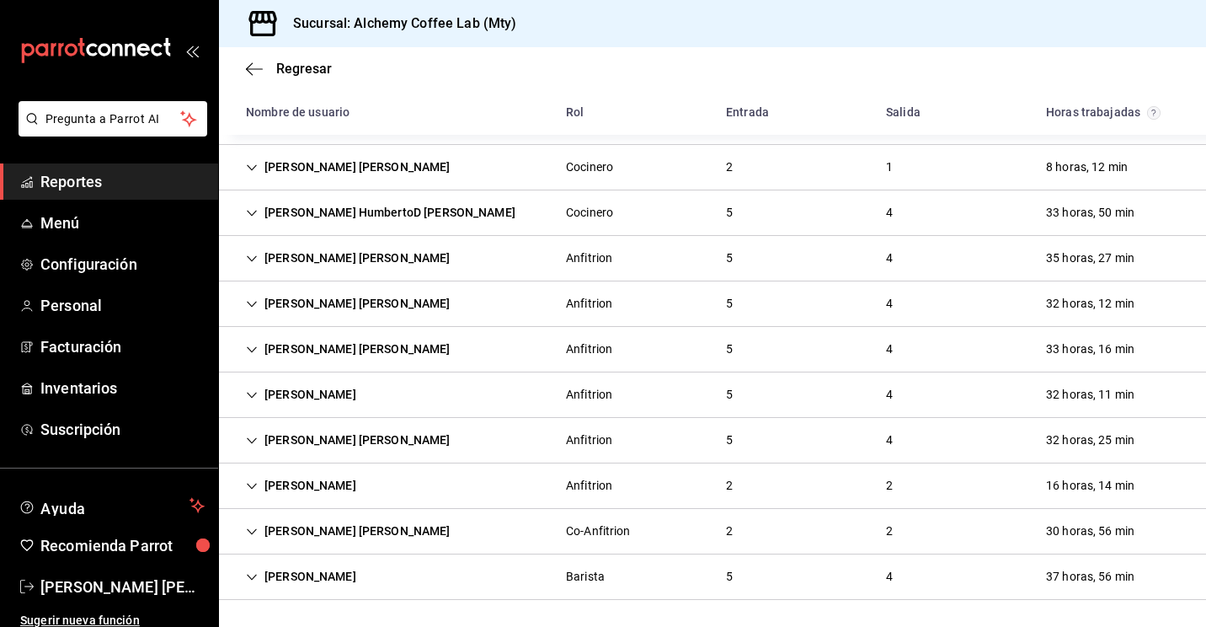
scroll to position [714, 0]
click at [254, 302] on icon "Cell" at bounding box center [252, 304] width 10 height 6
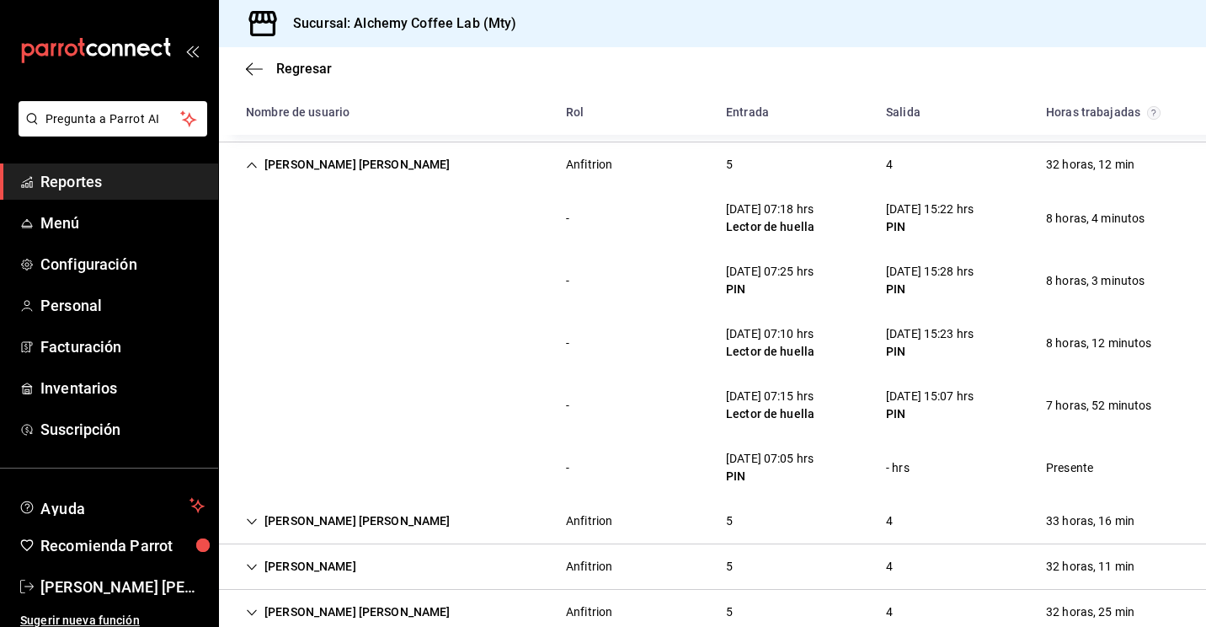
scroll to position [858, 0]
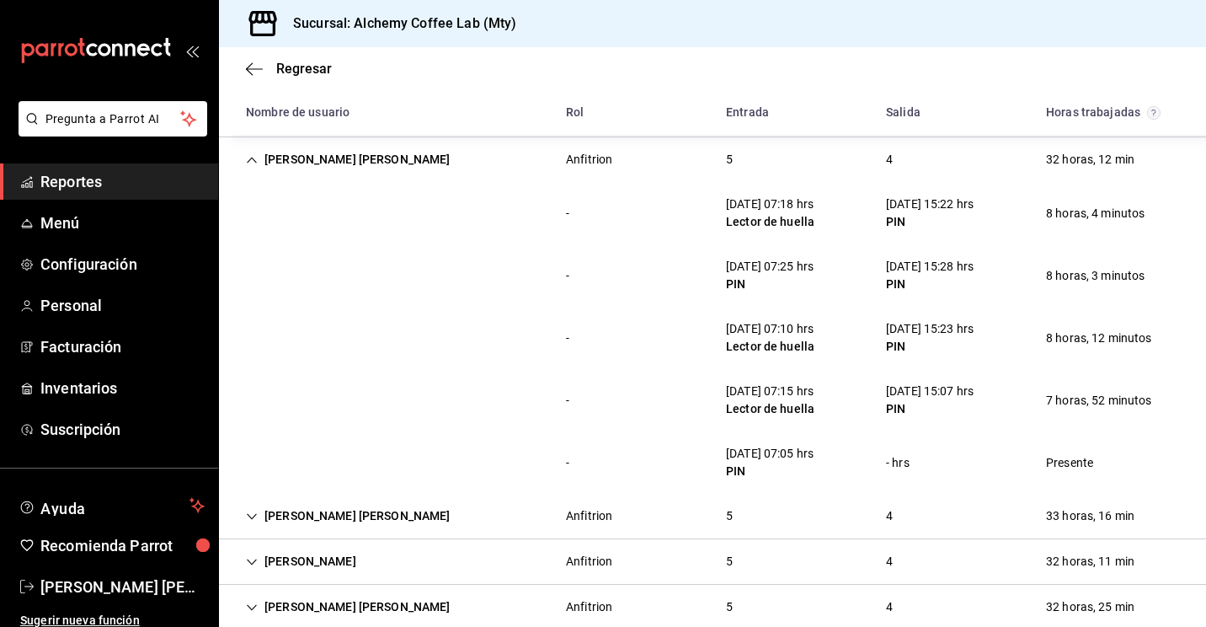
click at [247, 168] on div "[PERSON_NAME] [PERSON_NAME]" at bounding box center [349, 159] width 232 height 31
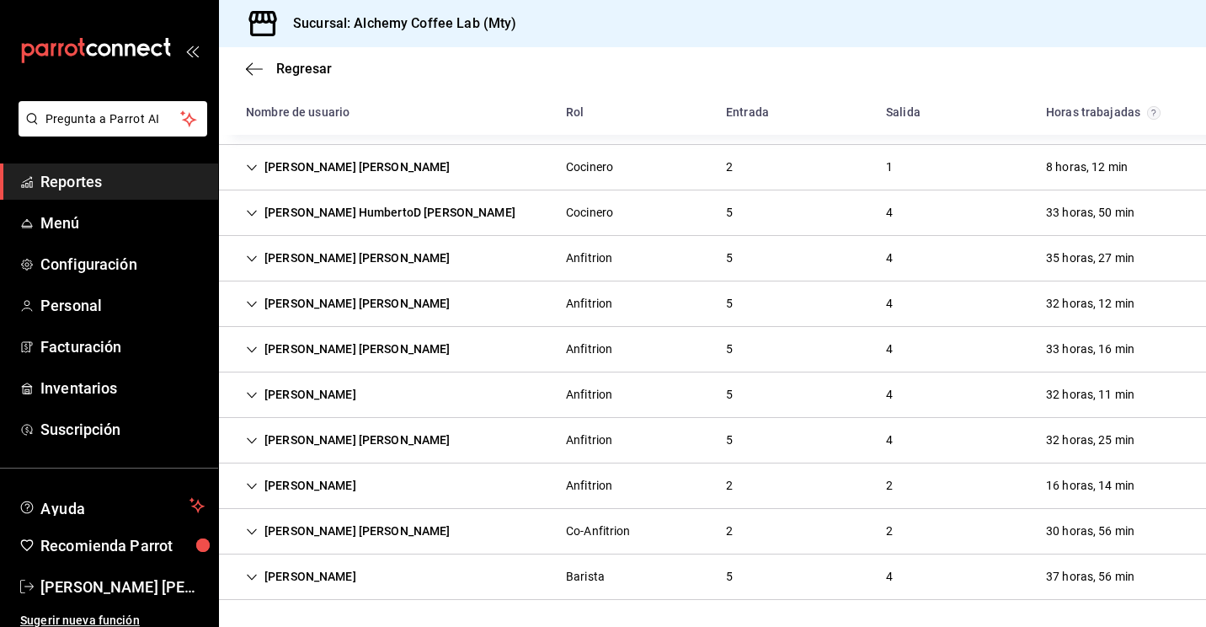
click at [254, 345] on icon "Cell" at bounding box center [252, 350] width 12 height 12
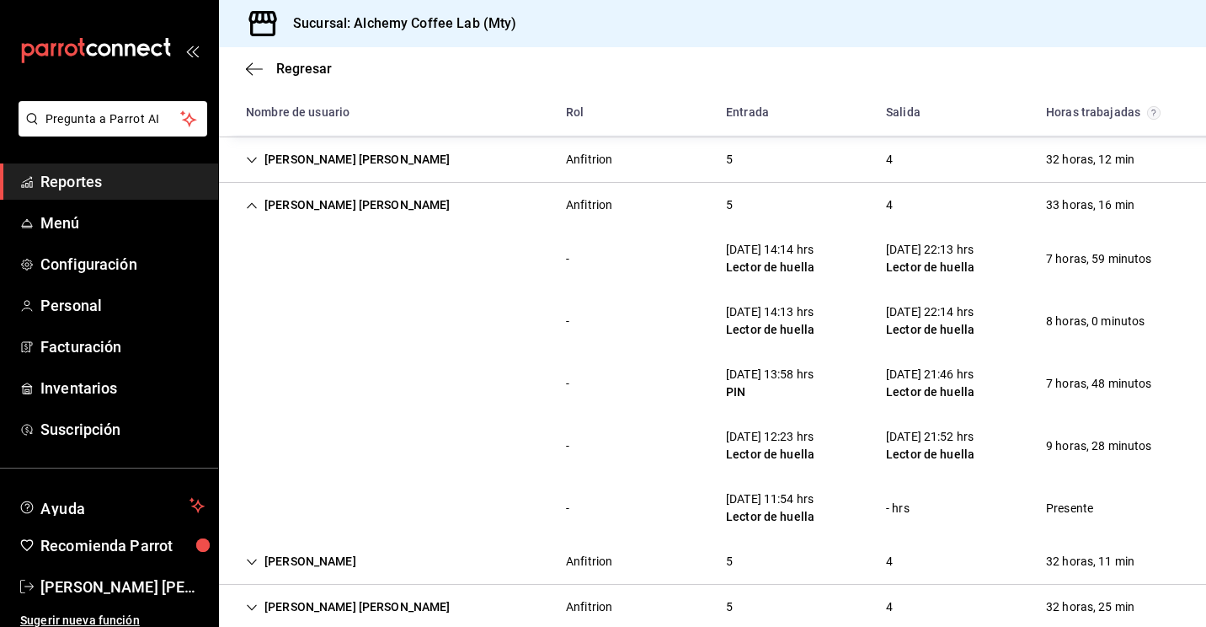
click at [259, 211] on div "[PERSON_NAME] [PERSON_NAME]" at bounding box center [349, 205] width 232 height 31
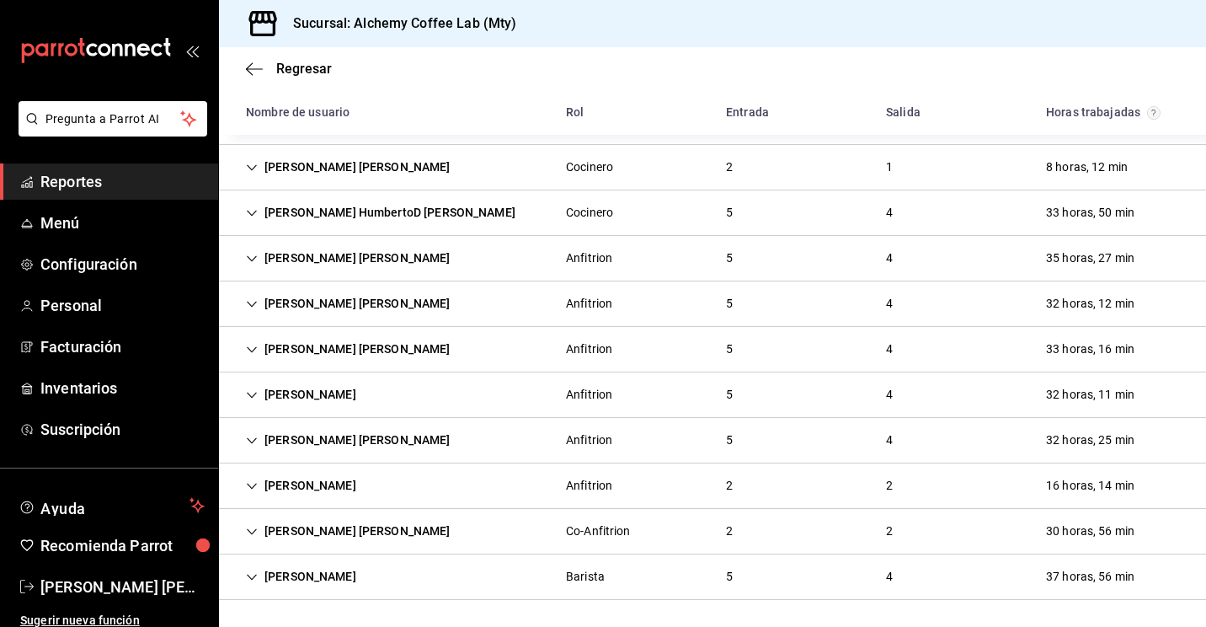
scroll to position [714, 0]
click at [258, 393] on div "[PERSON_NAME]" at bounding box center [301, 394] width 137 height 31
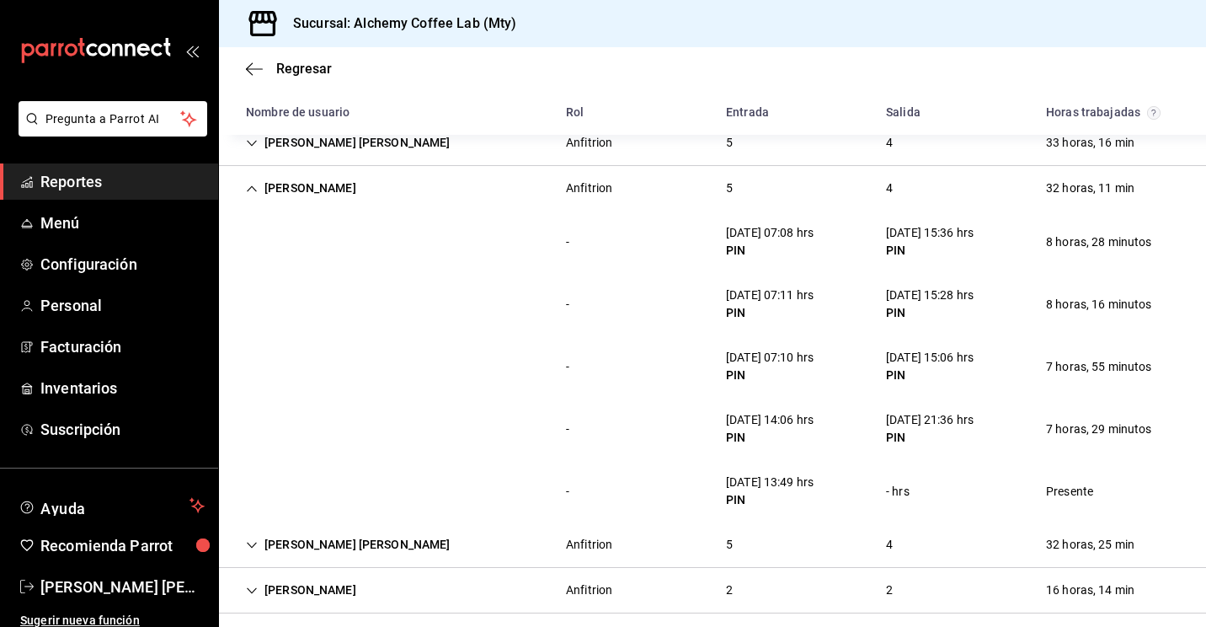
scroll to position [926, 0]
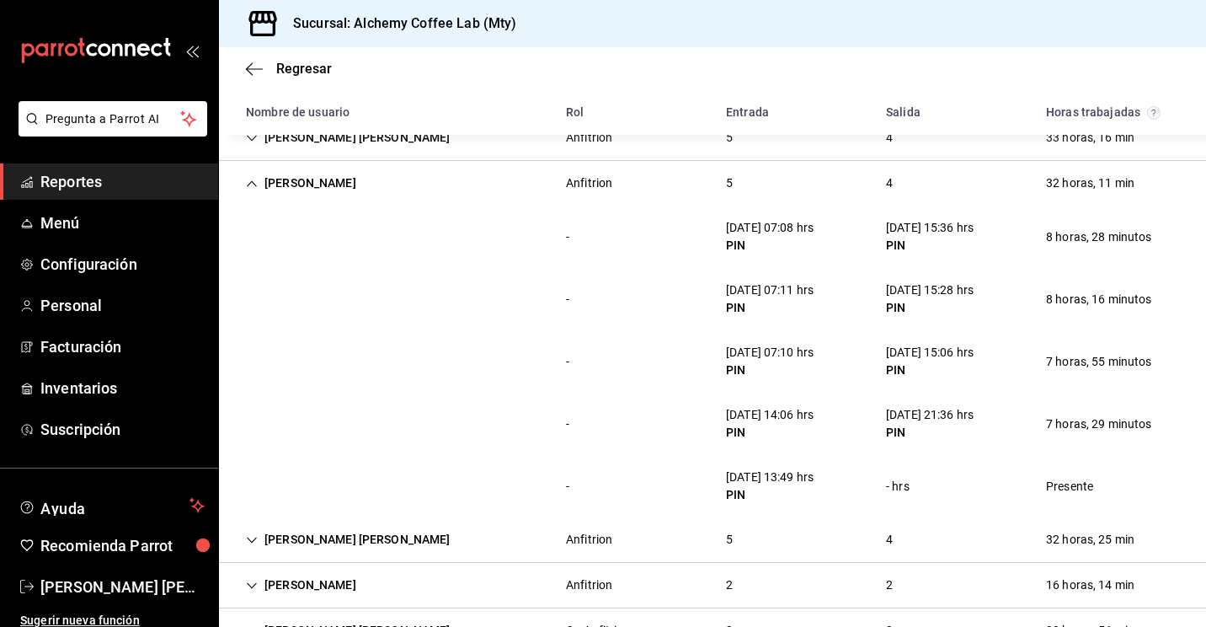
click at [254, 174] on div "[PERSON_NAME]" at bounding box center [301, 183] width 137 height 31
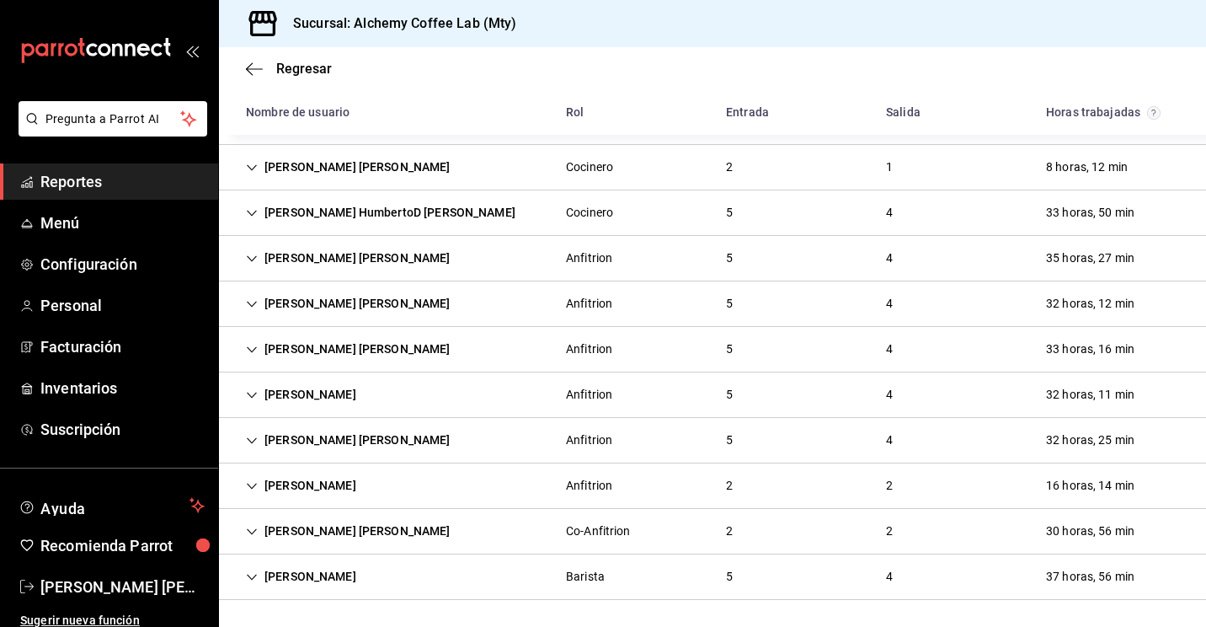
scroll to position [714, 0]
click at [251, 432] on div "[PERSON_NAME] [PERSON_NAME]" at bounding box center [349, 440] width 232 height 31
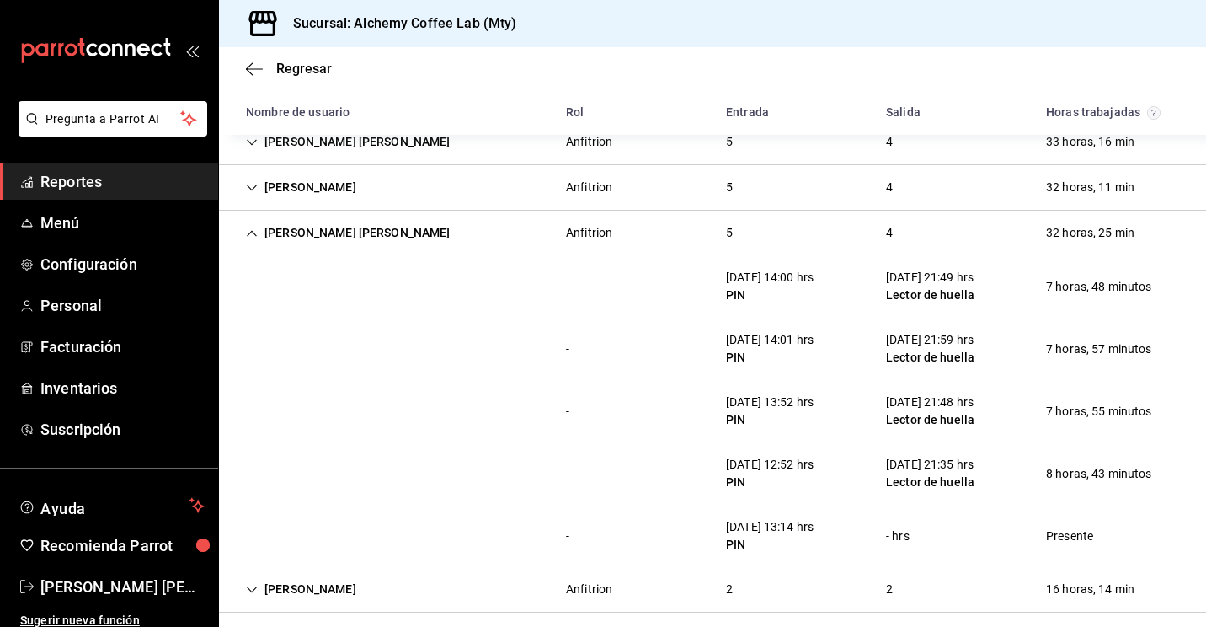
scroll to position [955, 0]
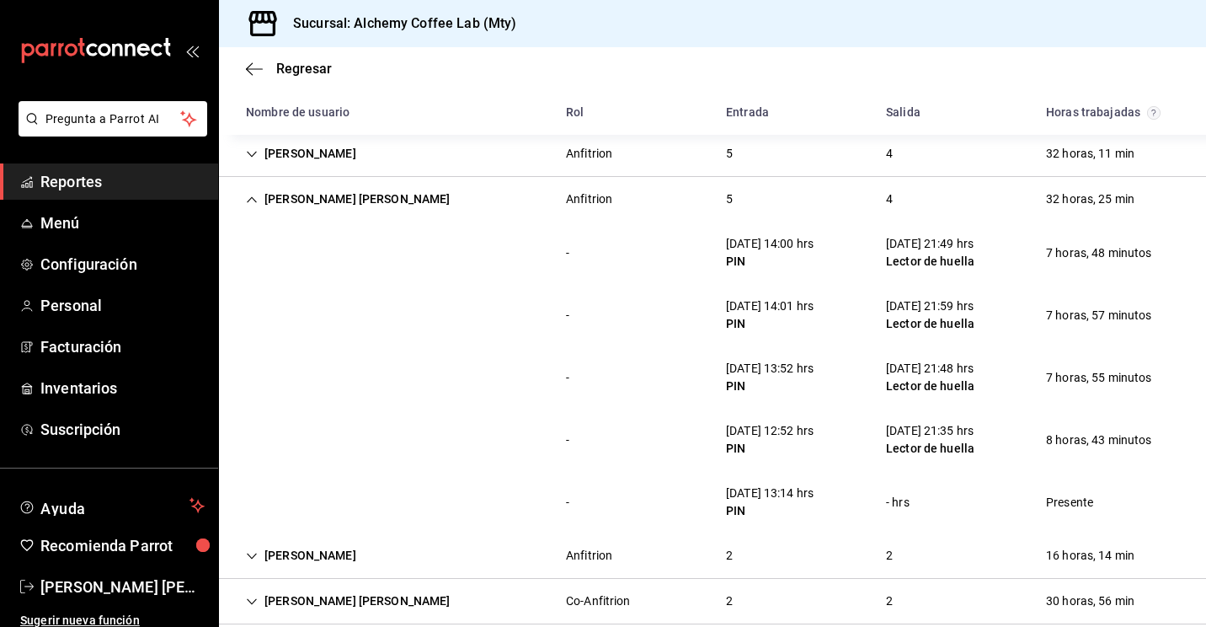
click at [259, 198] on div "[PERSON_NAME] [PERSON_NAME]" at bounding box center [349, 199] width 232 height 31
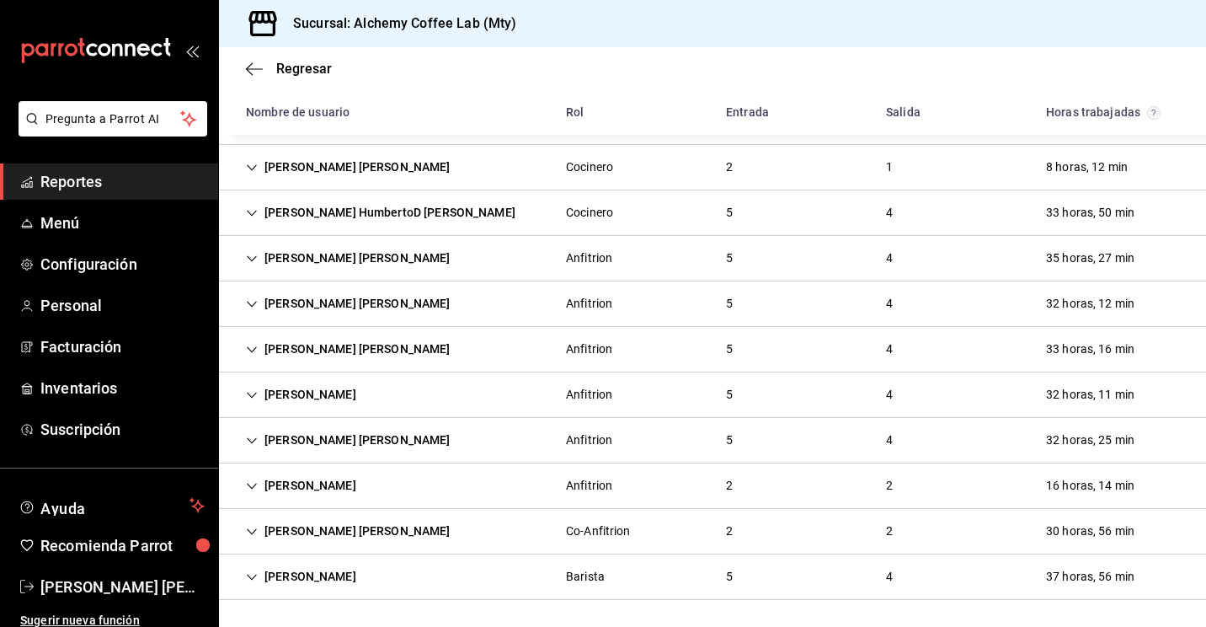
scroll to position [714, 0]
click at [253, 487] on icon "Cell" at bounding box center [252, 486] width 10 height 6
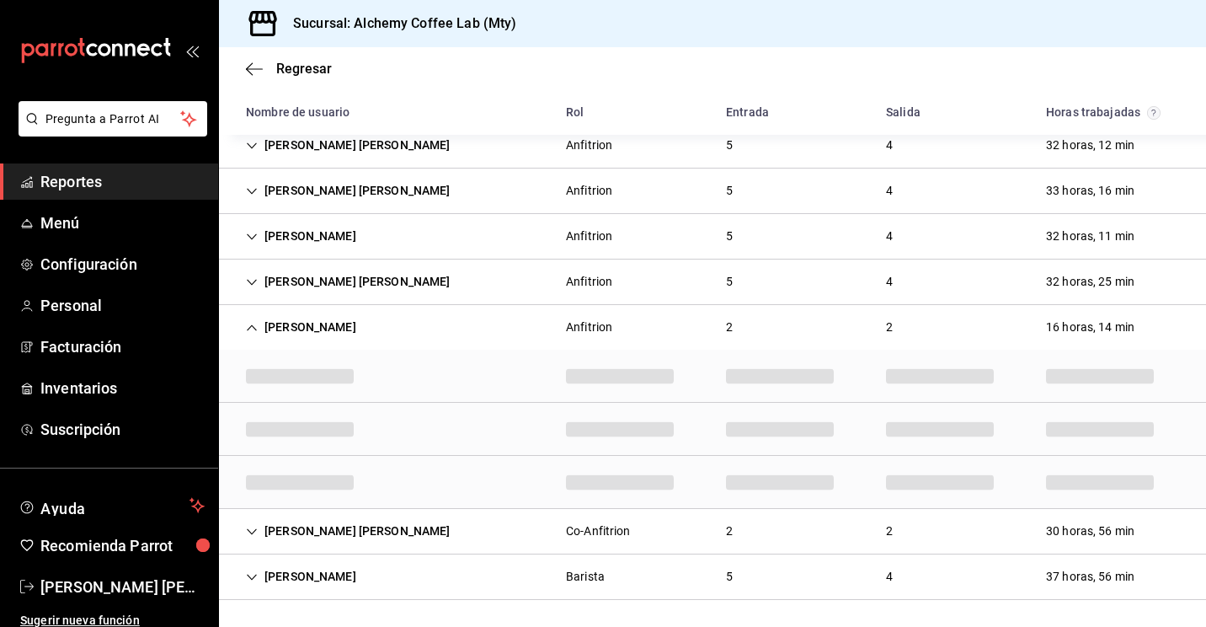
scroll to position [838, 0]
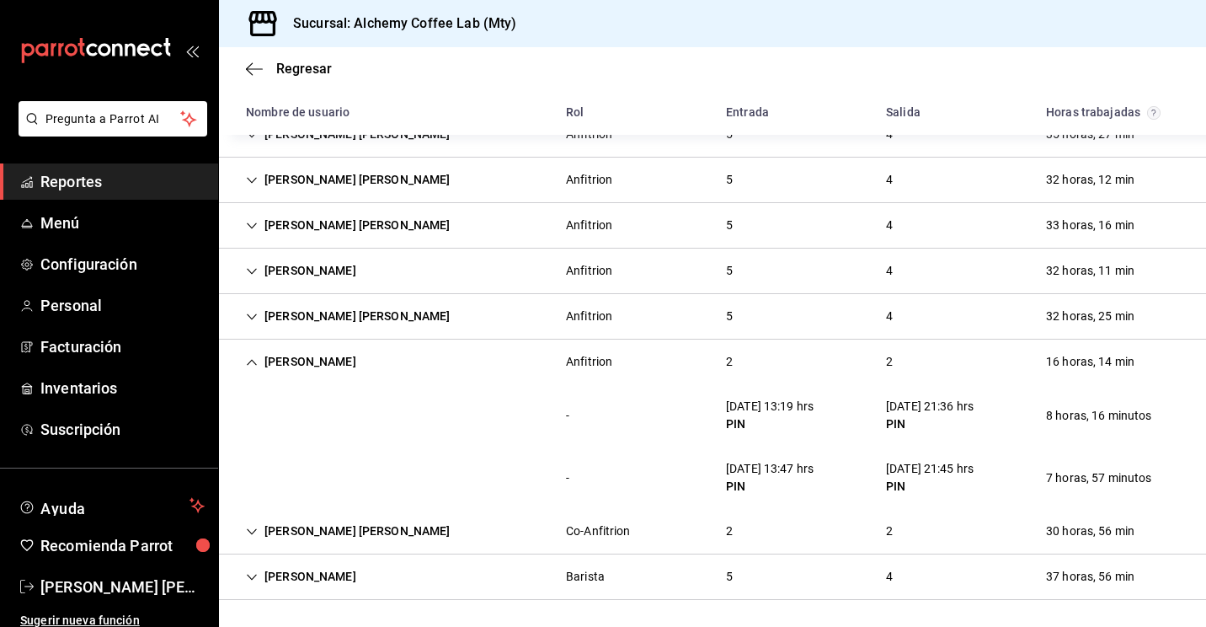
click at [247, 371] on div "[PERSON_NAME]" at bounding box center [301, 361] width 137 height 31
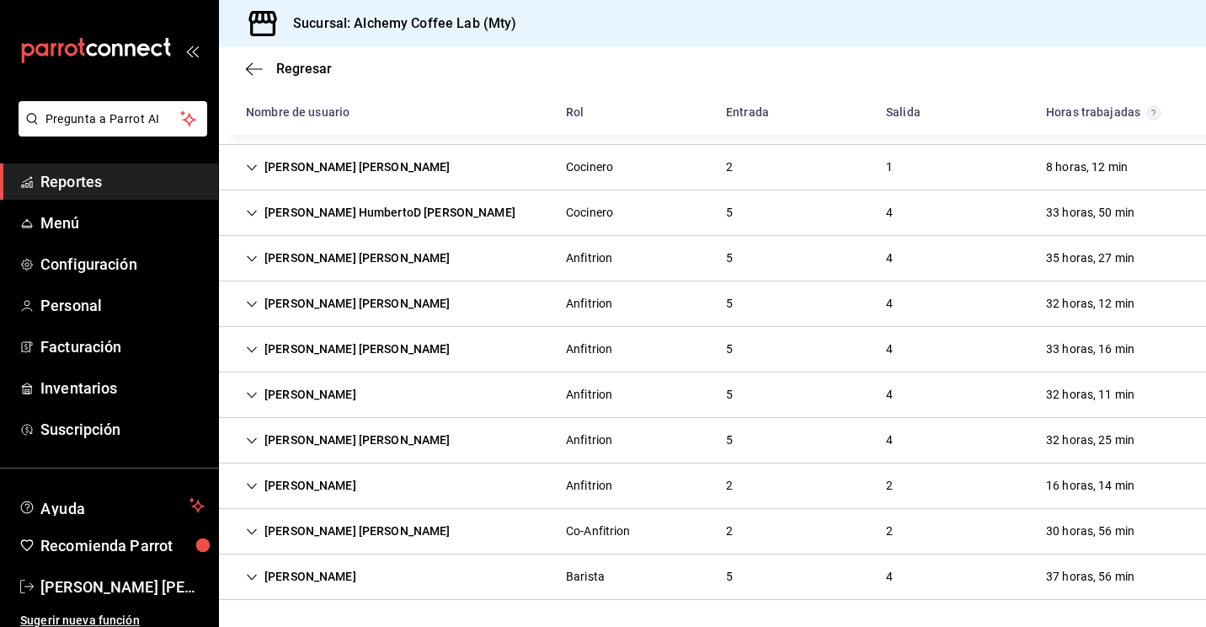
scroll to position [714, 0]
click at [255, 532] on icon "Cell" at bounding box center [252, 532] width 12 height 12
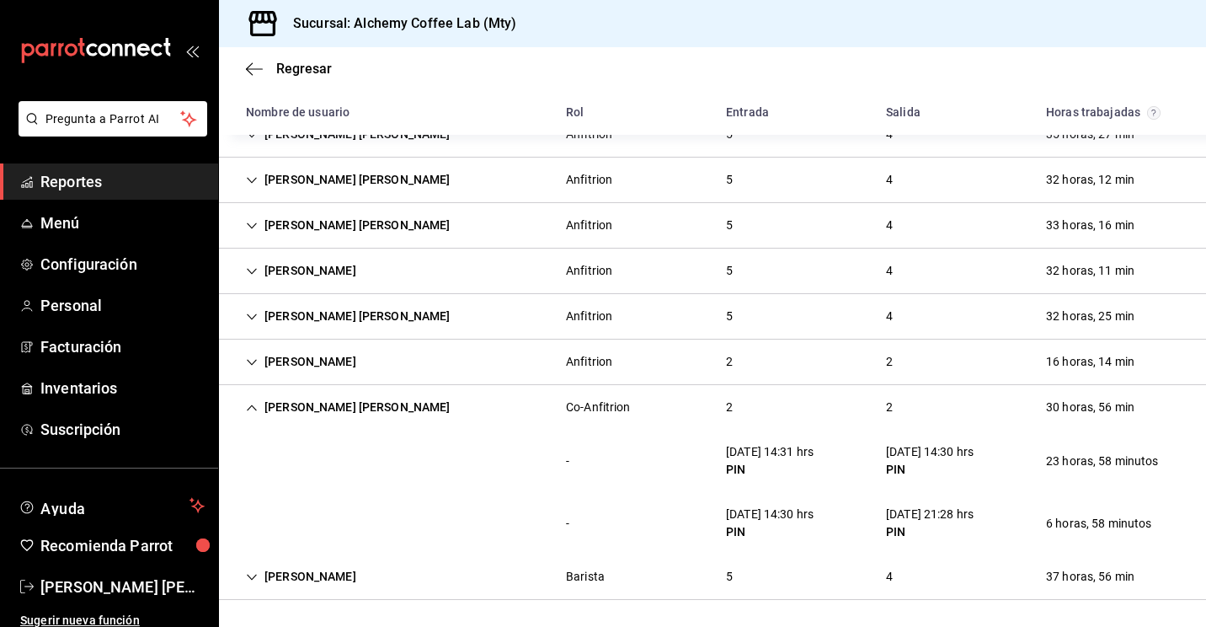
scroll to position [838, 0]
click at [270, 395] on div "[PERSON_NAME] [PERSON_NAME]" at bounding box center [349, 407] width 232 height 31
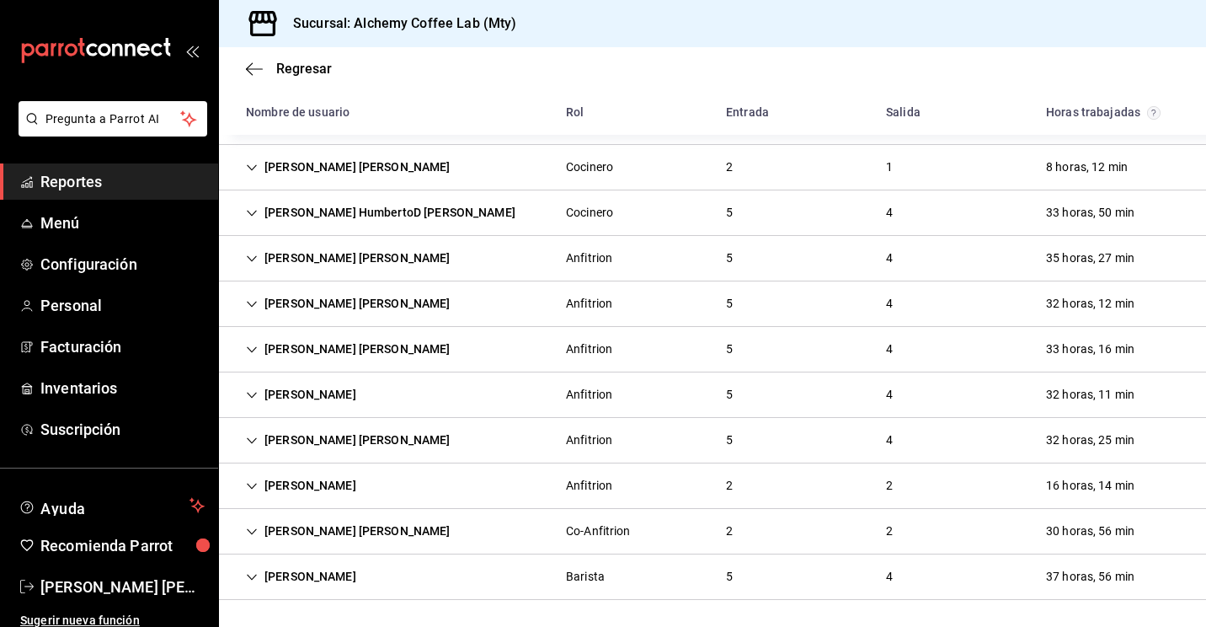
scroll to position [714, 0]
click at [255, 584] on div "[PERSON_NAME]" at bounding box center [301, 576] width 137 height 31
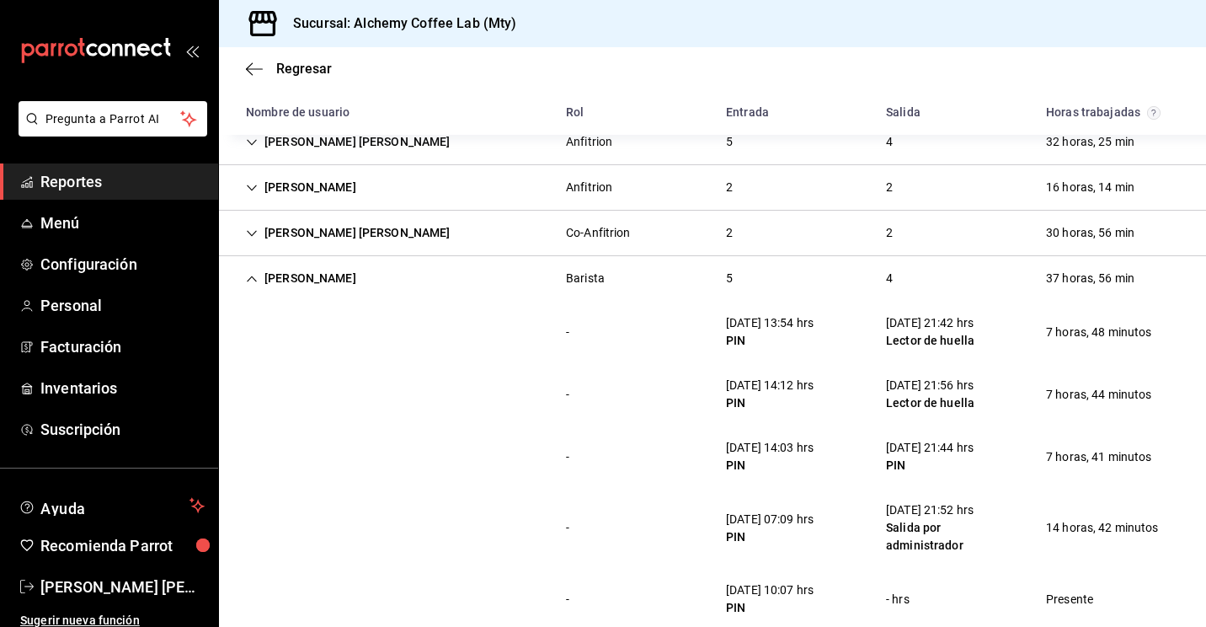
scroll to position [1043, 0]
